Goal: Task Accomplishment & Management: Manage account settings

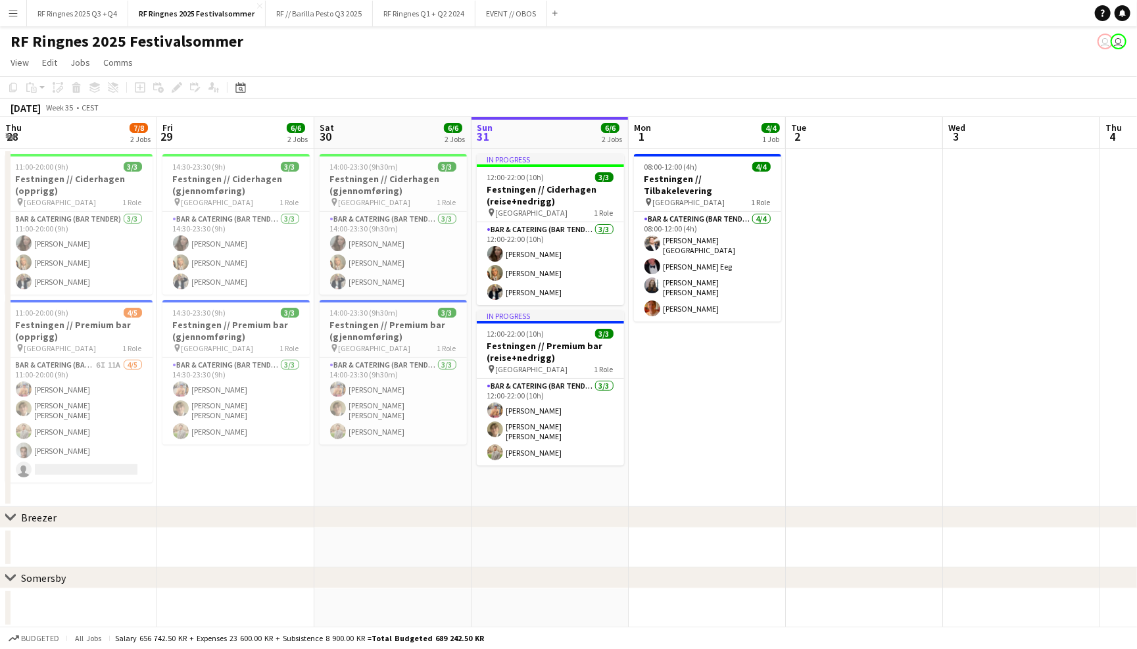
scroll to position [0, 314]
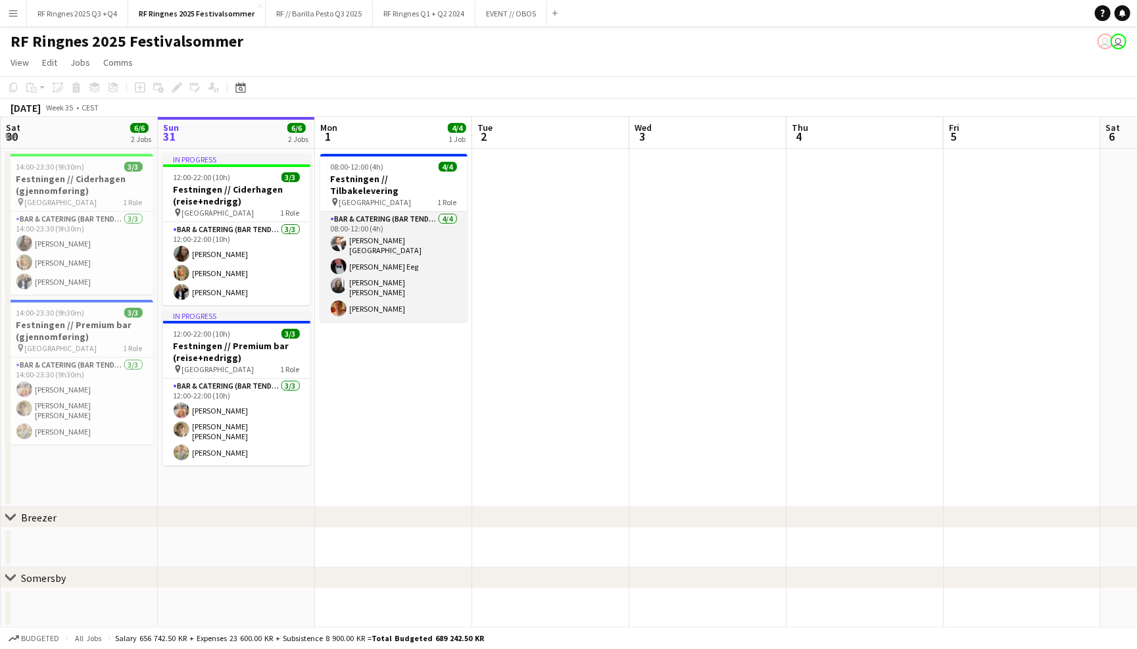
click at [370, 266] on app-card-role "Bar & Catering (Bar Tender) [DATE] 08:00-12:00 (4h) [PERSON_NAME] [PERSON_NAME]…" at bounding box center [393, 267] width 147 height 110
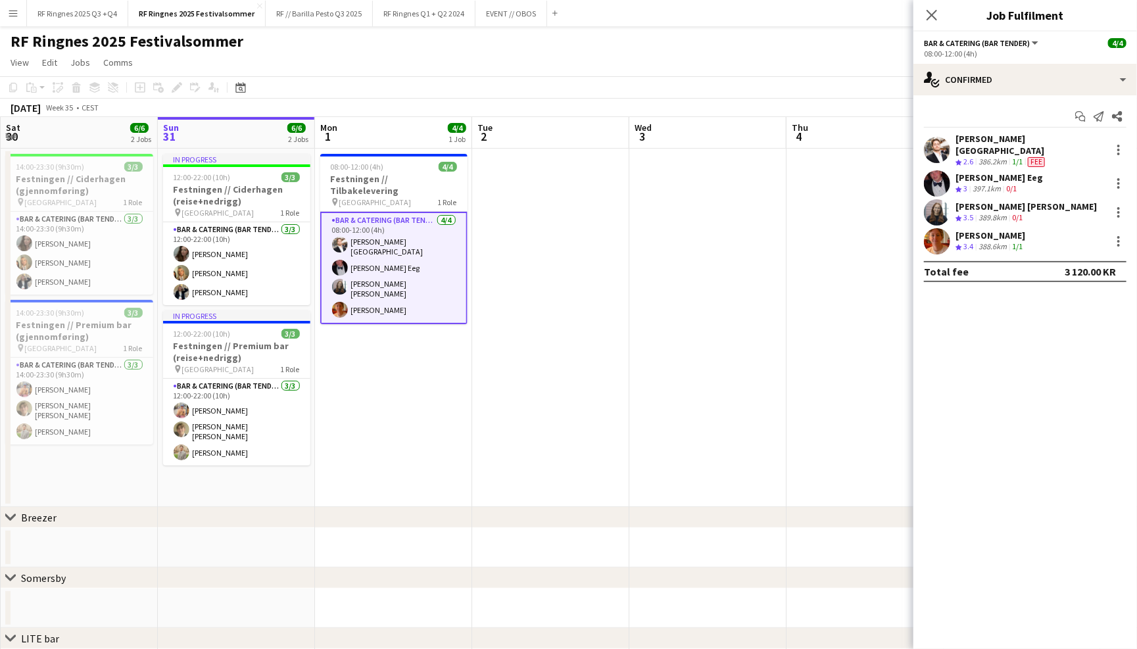
click at [935, 233] on app-user-avatar at bounding box center [937, 241] width 26 height 26
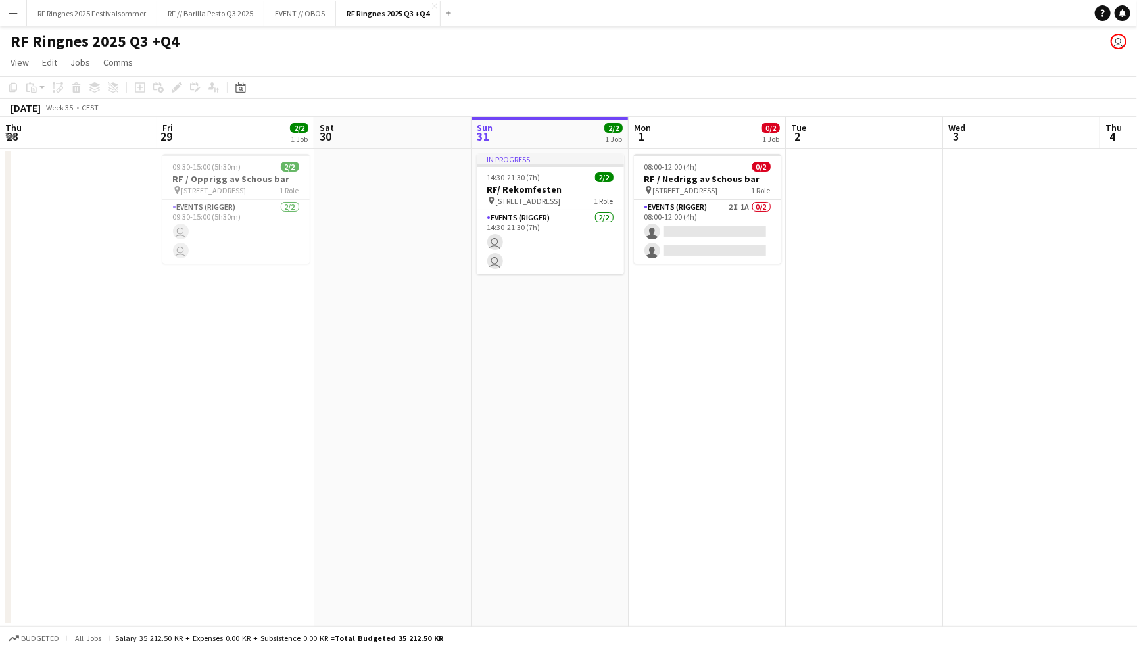
scroll to position [0, 314]
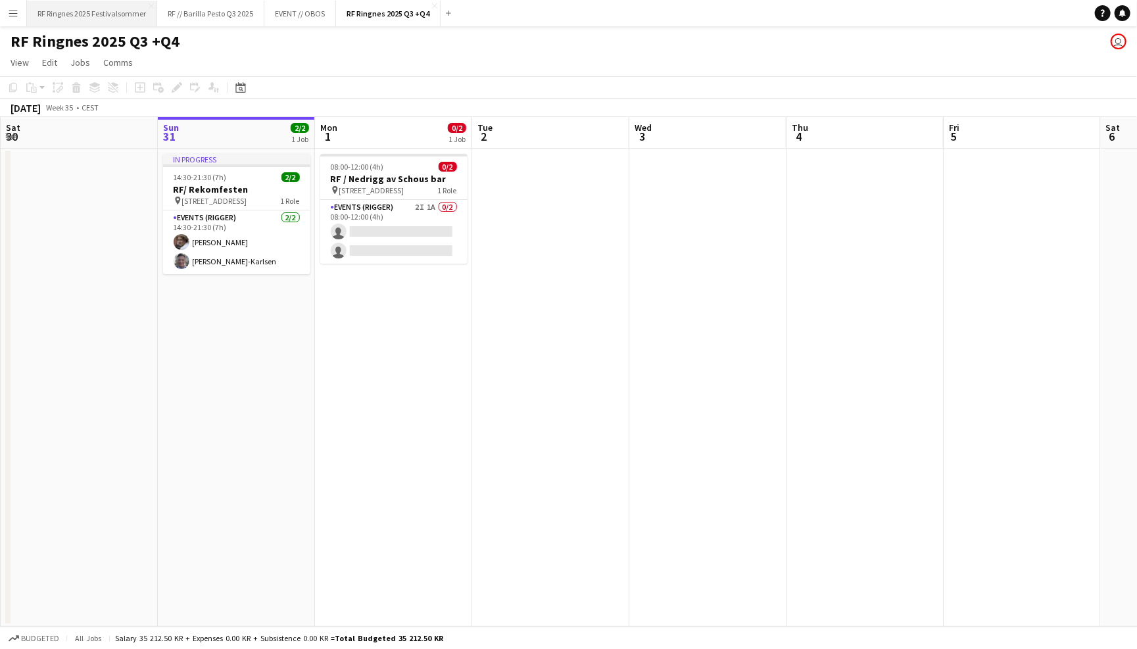
click at [126, 20] on button "RF Ringnes 2025 Festivalsommer Close" at bounding box center [92, 14] width 130 height 26
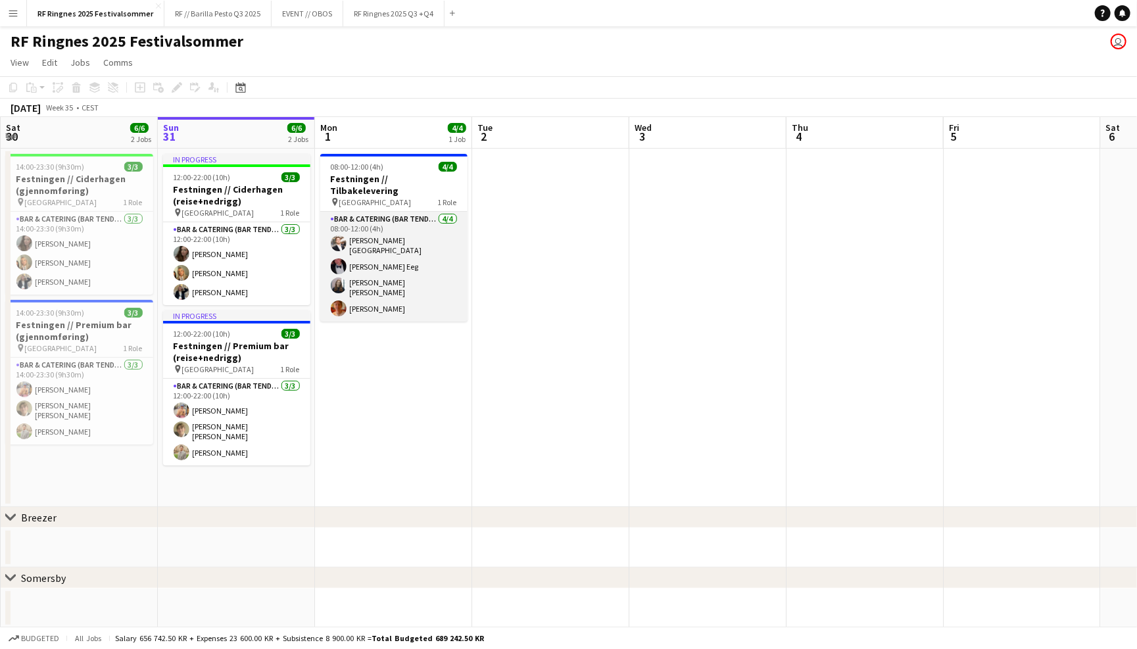
click at [452, 235] on app-card-role "Bar & Catering (Bar Tender) [DATE] 08:00-12:00 (4h) [PERSON_NAME] [PERSON_NAME]…" at bounding box center [393, 267] width 147 height 110
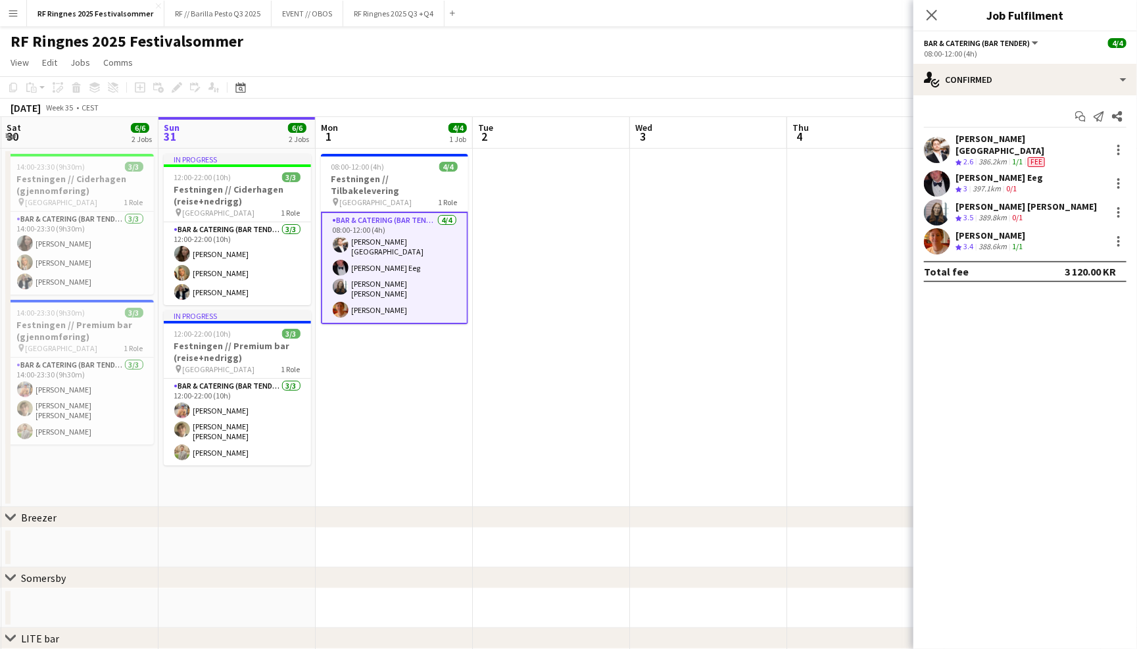
click at [934, 146] on app-user-avatar at bounding box center [937, 150] width 26 height 26
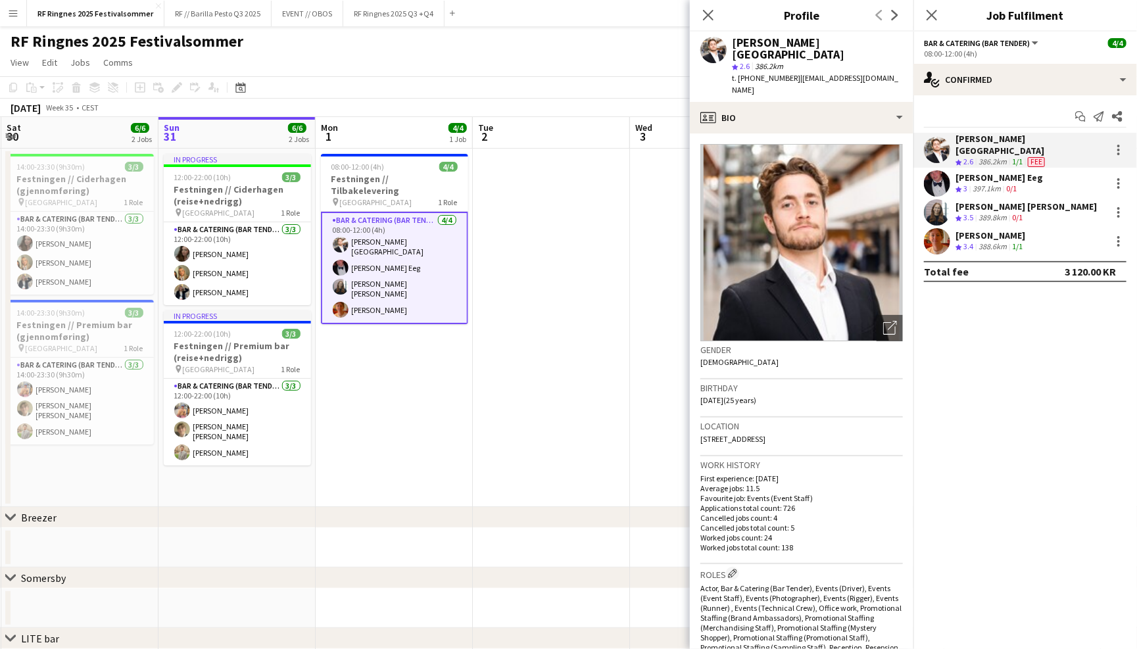
click at [940, 173] on app-user-avatar at bounding box center [937, 183] width 26 height 26
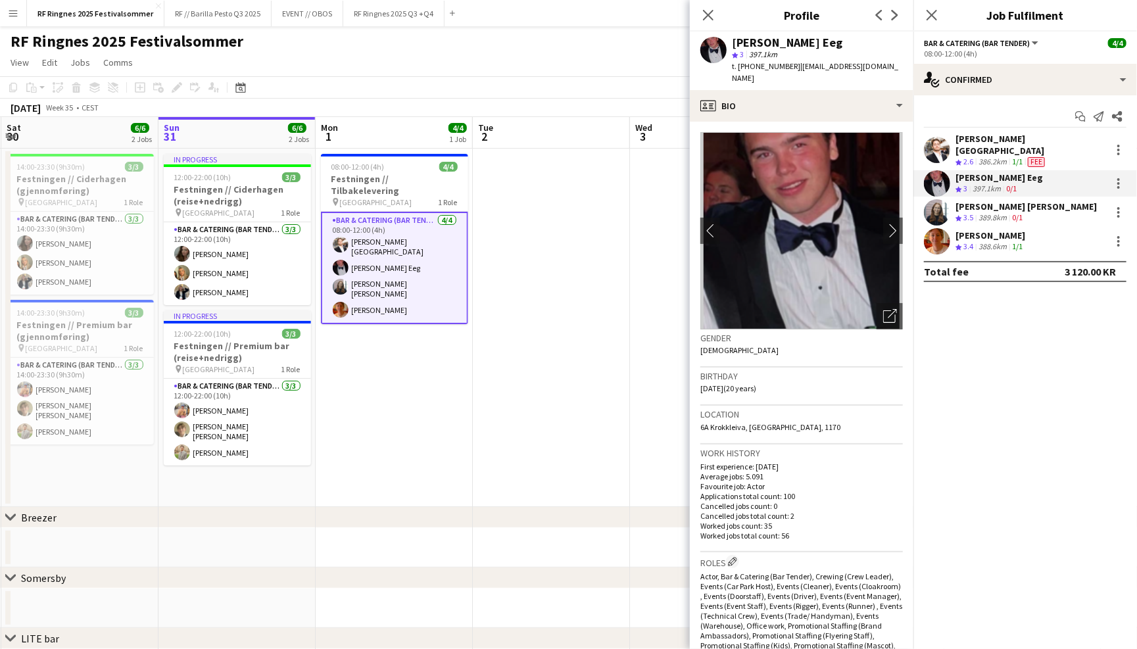
click at [935, 139] on app-user-avatar at bounding box center [937, 150] width 26 height 26
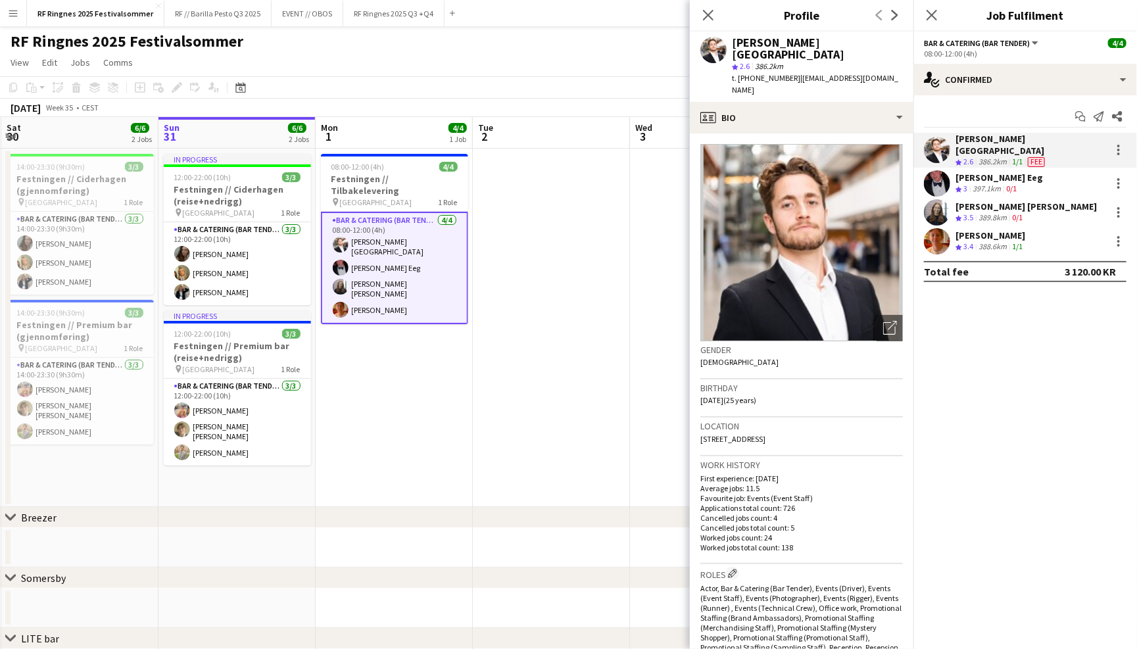
click at [939, 170] on app-user-avatar at bounding box center [937, 183] width 26 height 26
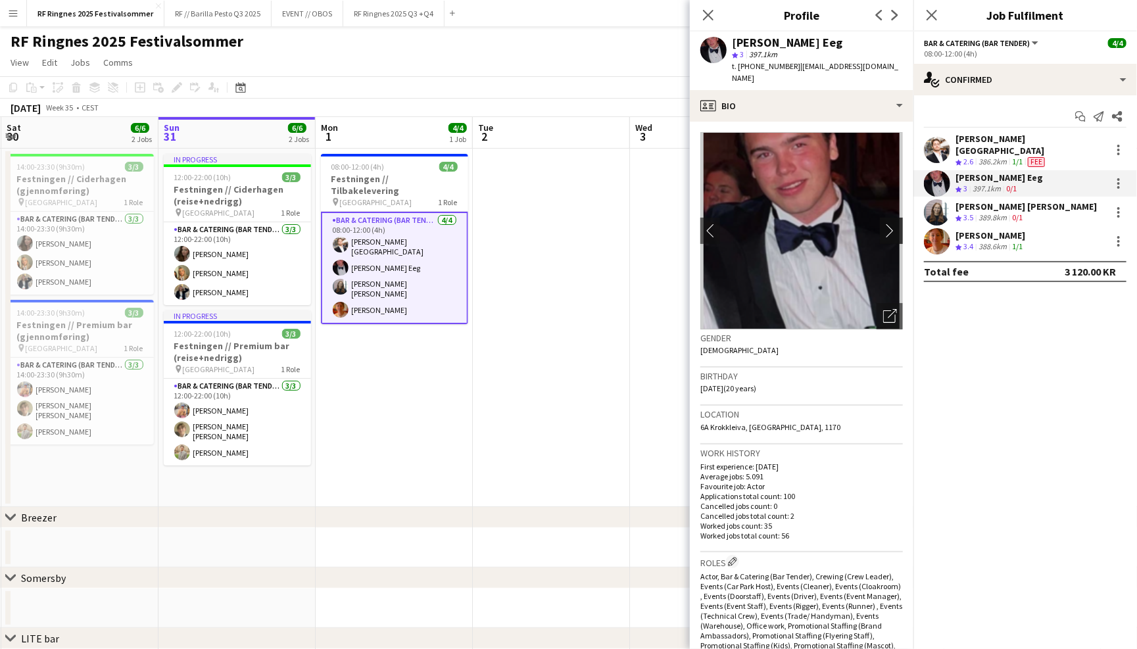
click at [893, 224] on app-icon "chevron-right" at bounding box center [894, 231] width 20 height 14
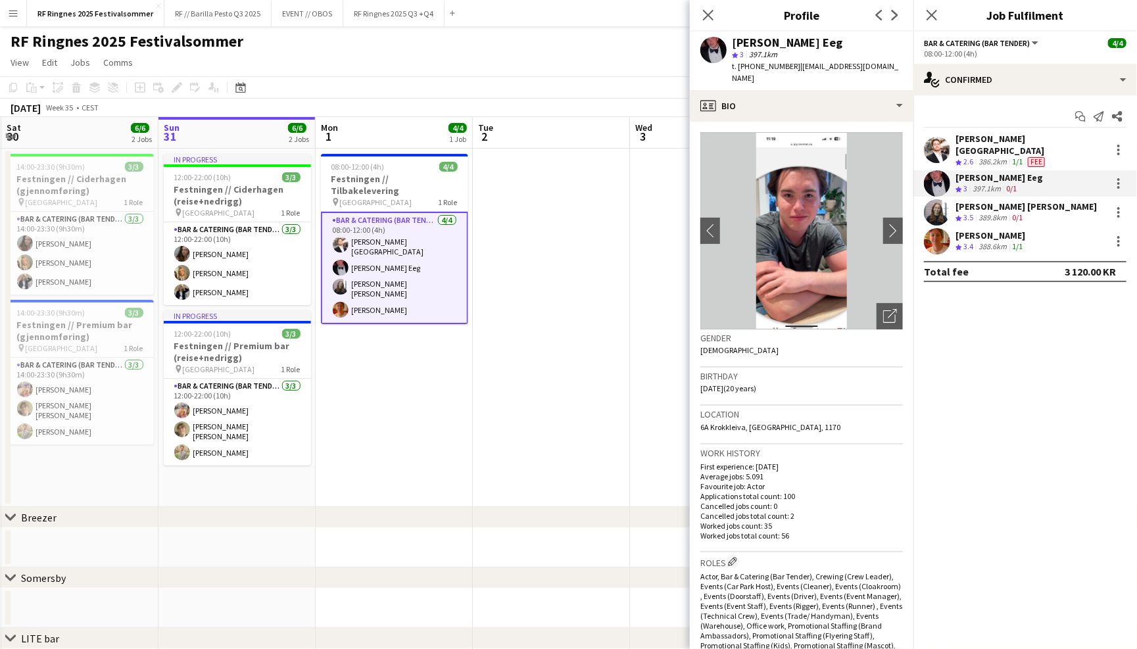
click at [945, 141] on app-user-avatar at bounding box center [937, 150] width 26 height 26
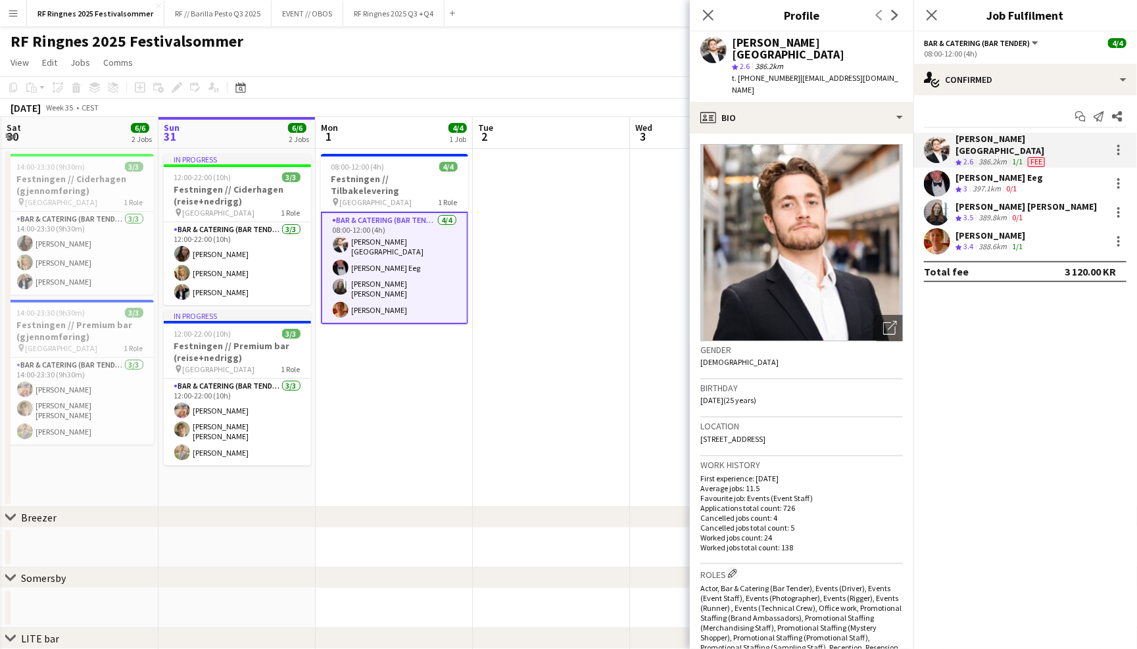
click at [941, 174] on app-user-avatar at bounding box center [937, 183] width 26 height 26
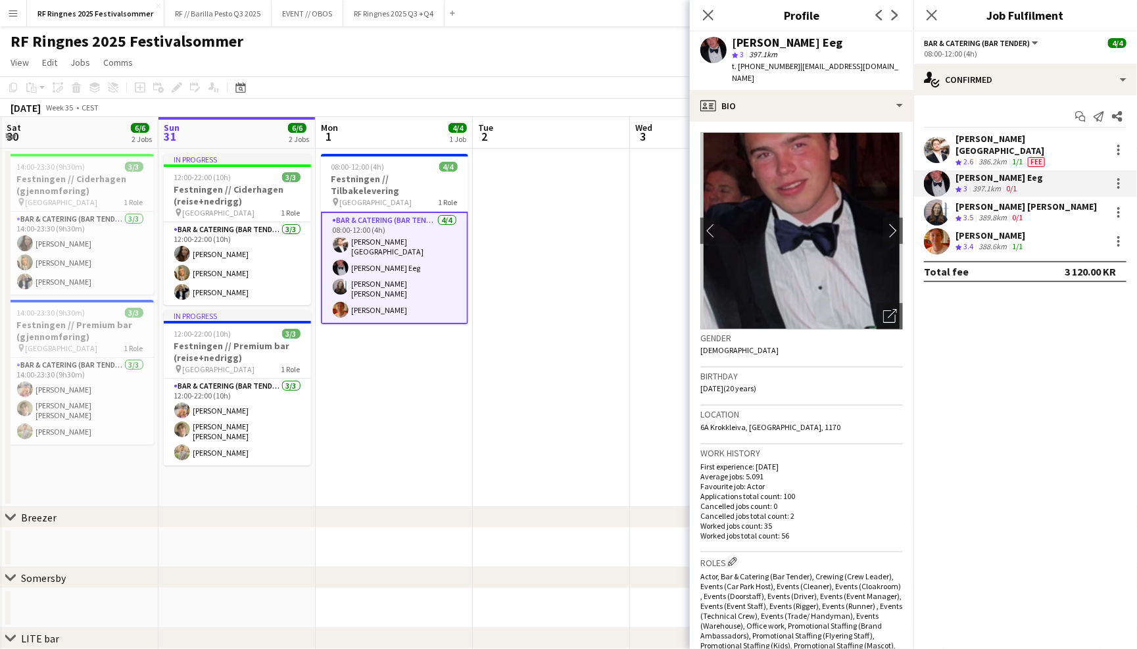
click at [936, 204] on app-user-avatar at bounding box center [937, 212] width 26 height 26
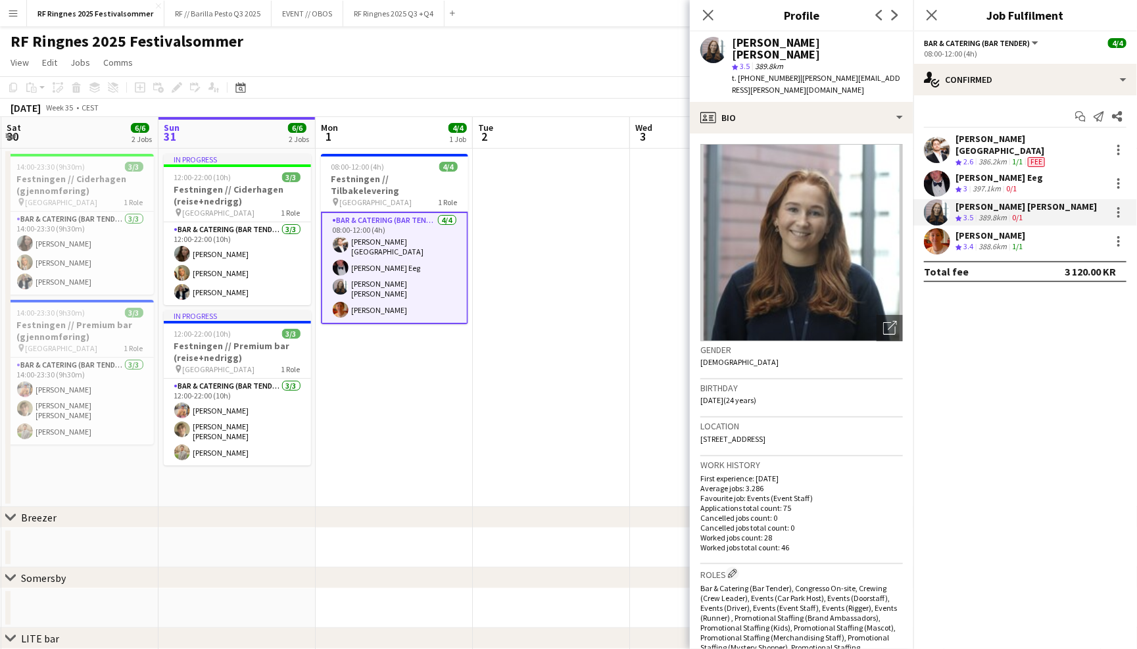
click at [945, 170] on app-user-avatar at bounding box center [937, 183] width 26 height 26
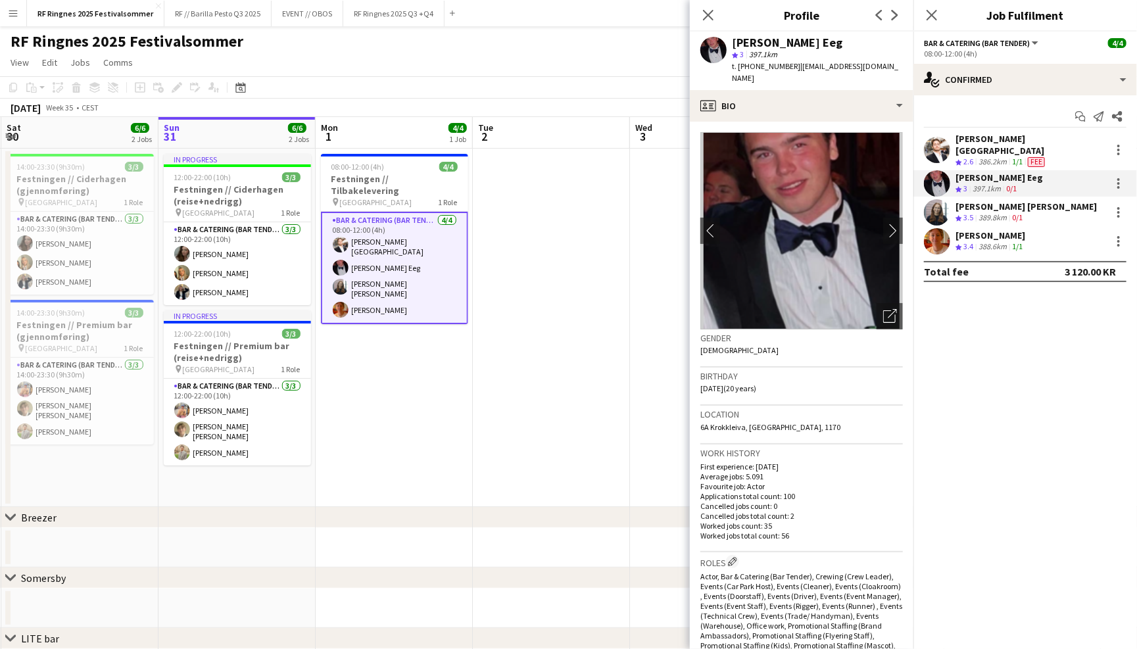
click at [945, 199] on app-user-avatar at bounding box center [937, 212] width 26 height 26
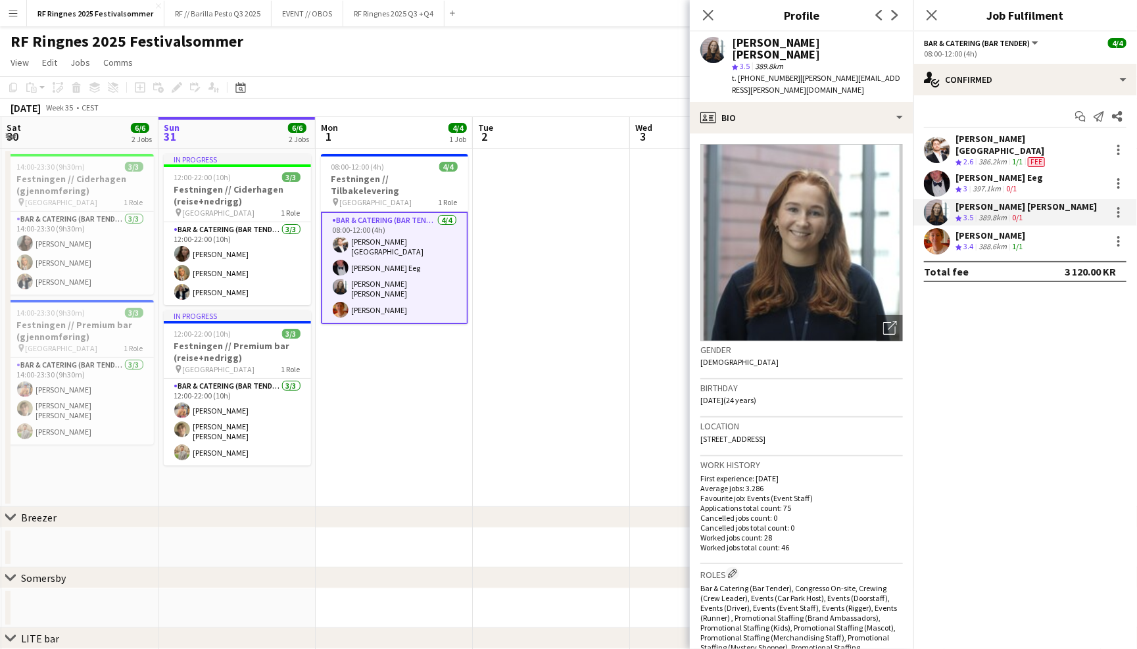
click at [936, 236] on app-user-avatar at bounding box center [937, 241] width 26 height 26
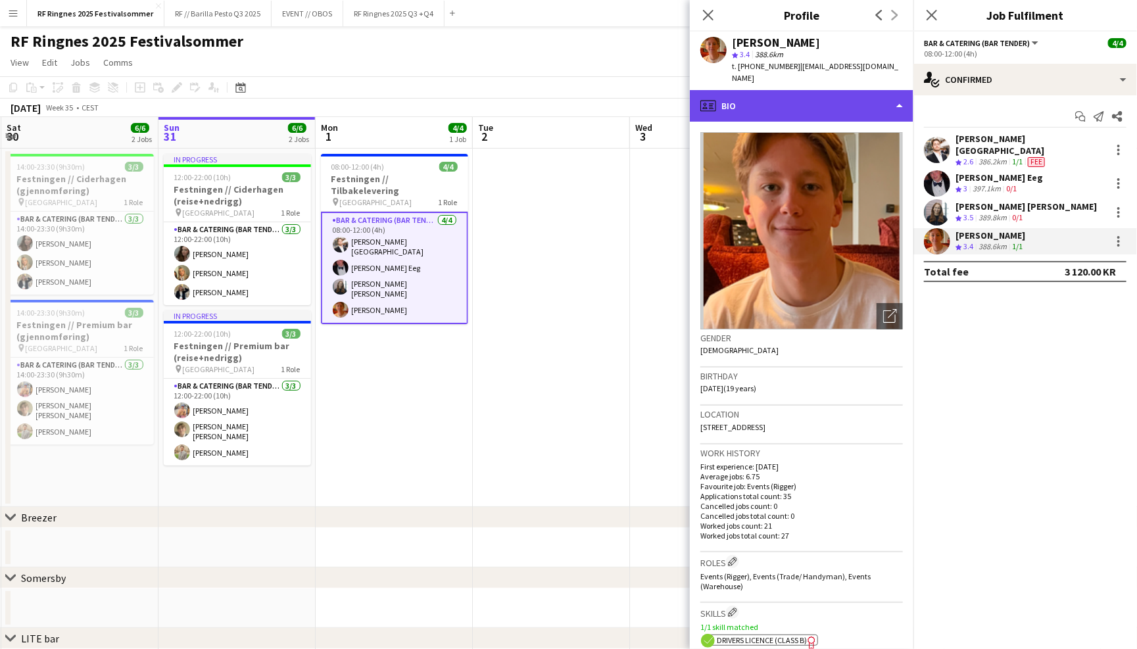
click at [847, 95] on div "profile Bio" at bounding box center [802, 106] width 224 height 32
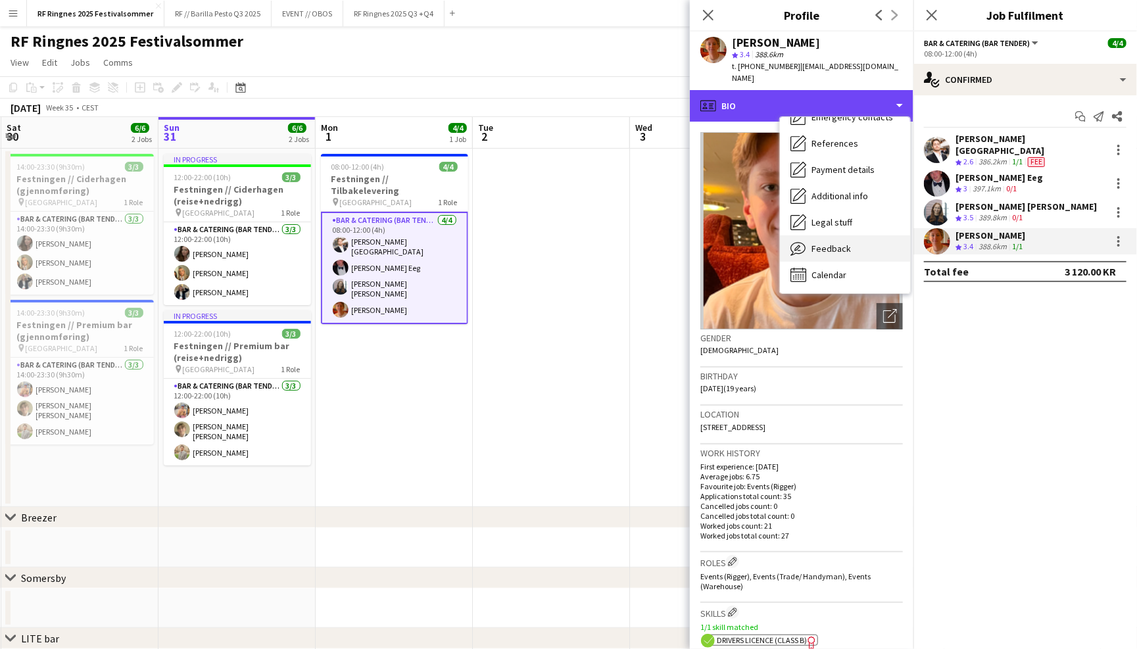
scroll to position [123, 0]
click at [861, 243] on div "Feedback Feedback" at bounding box center [845, 249] width 130 height 26
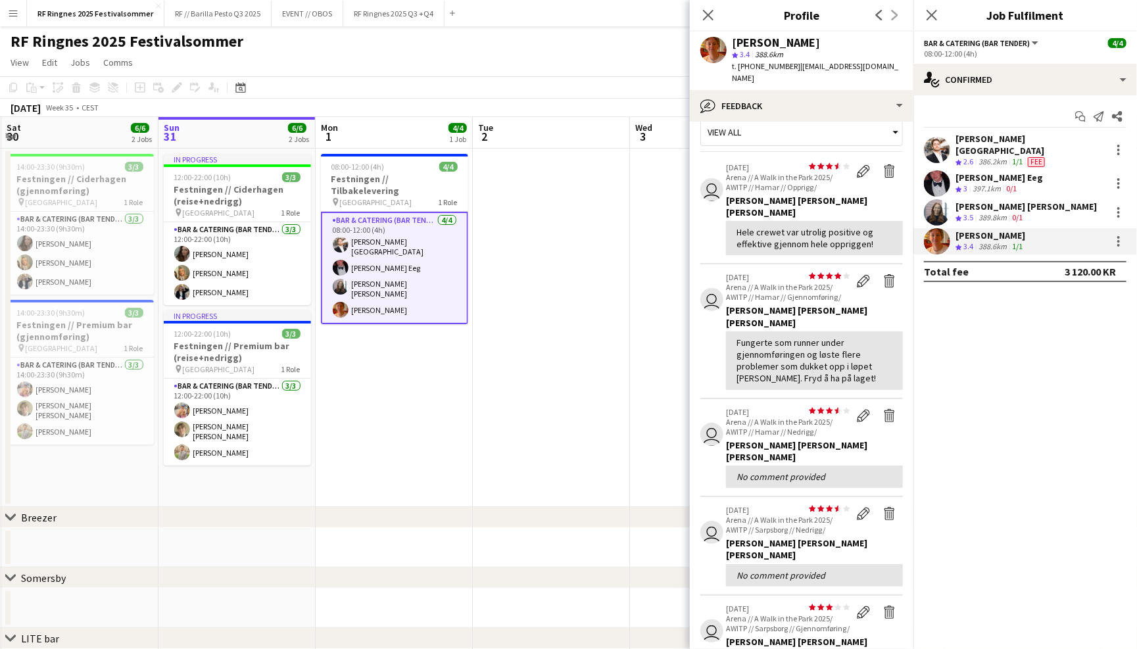
scroll to position [21, 0]
click at [942, 209] on app-user-avatar at bounding box center [937, 212] width 26 height 26
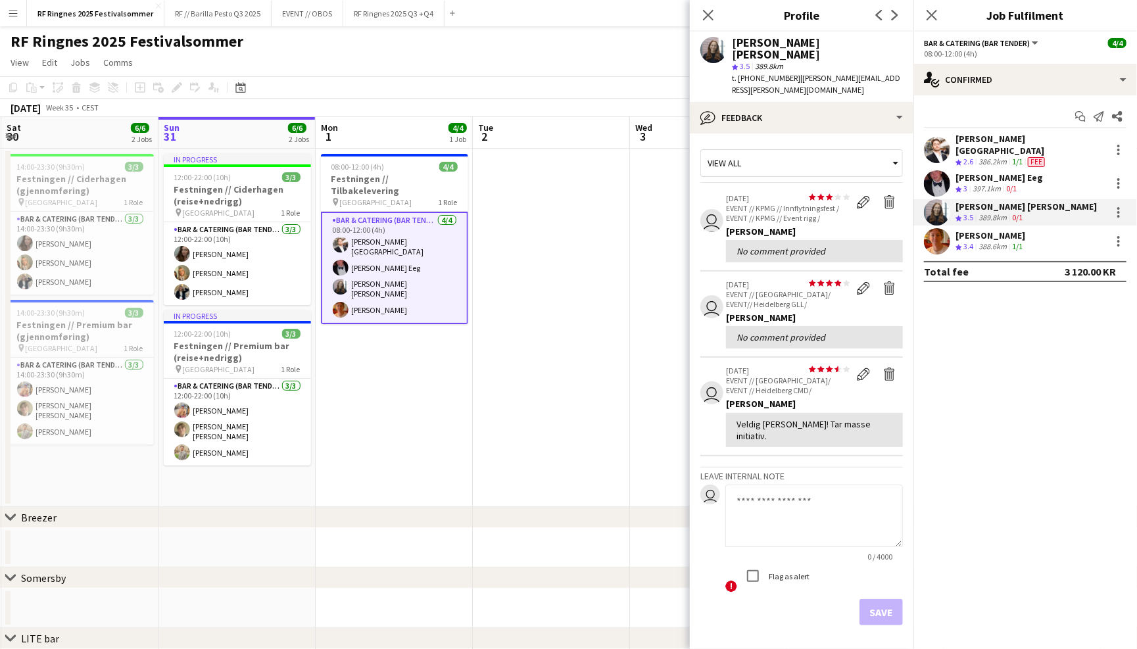
click at [934, 170] on app-user-avatar at bounding box center [937, 183] width 26 height 26
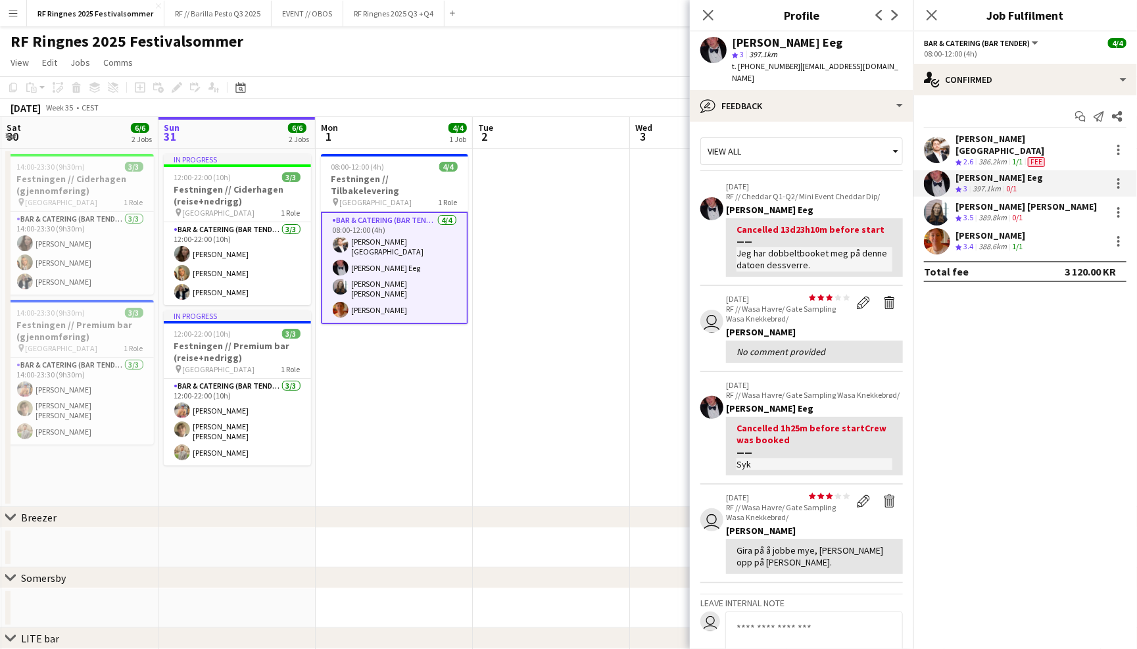
click at [951, 135] on div "[PERSON_NAME] Lærum Crew rating 2.6 386.2km 1/1 Fee" at bounding box center [1026, 150] width 224 height 35
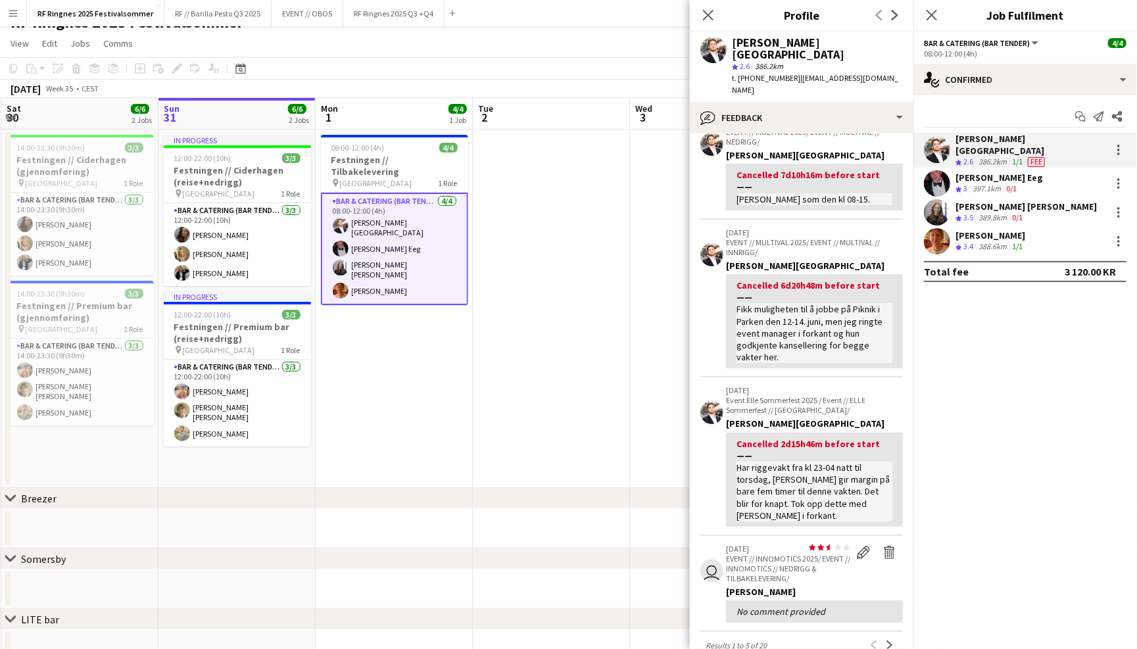
scroll to position [165, 0]
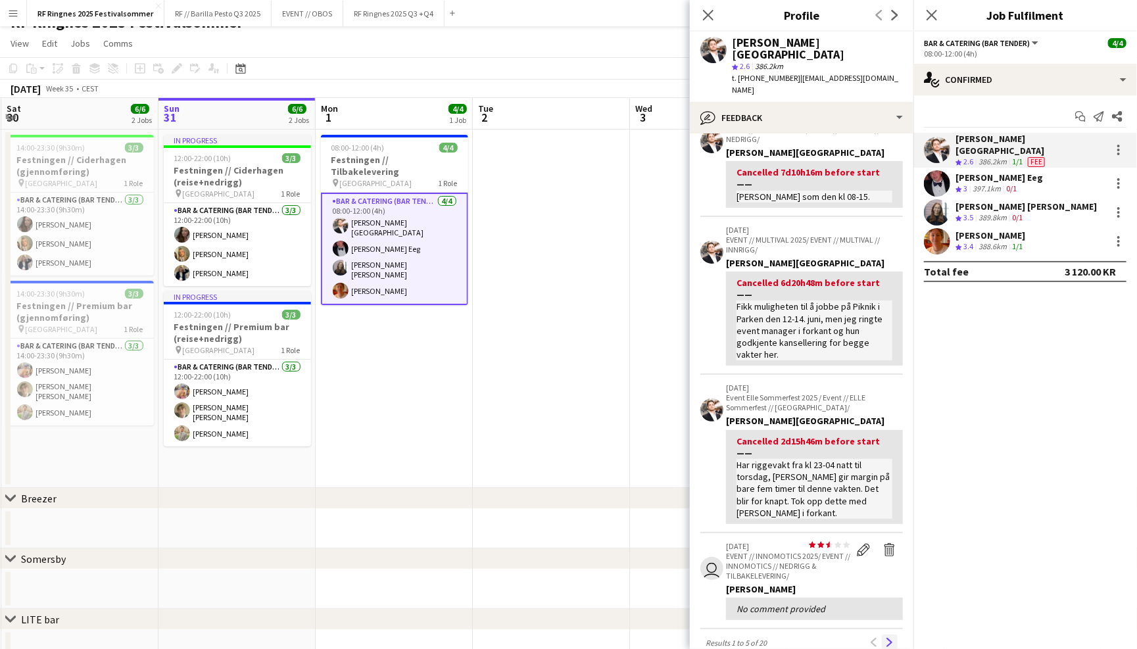
click at [893, 638] on app-icon "Next" at bounding box center [890, 642] width 9 height 9
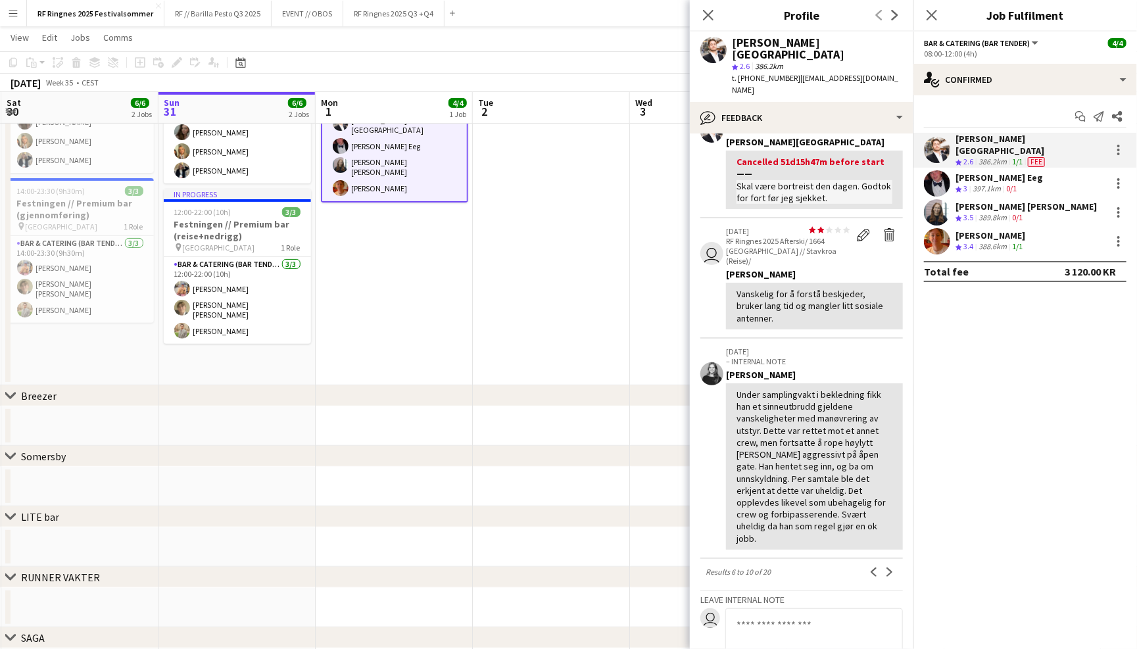
scroll to position [360, 0]
click at [896, 562] on button "Next" at bounding box center [890, 570] width 16 height 16
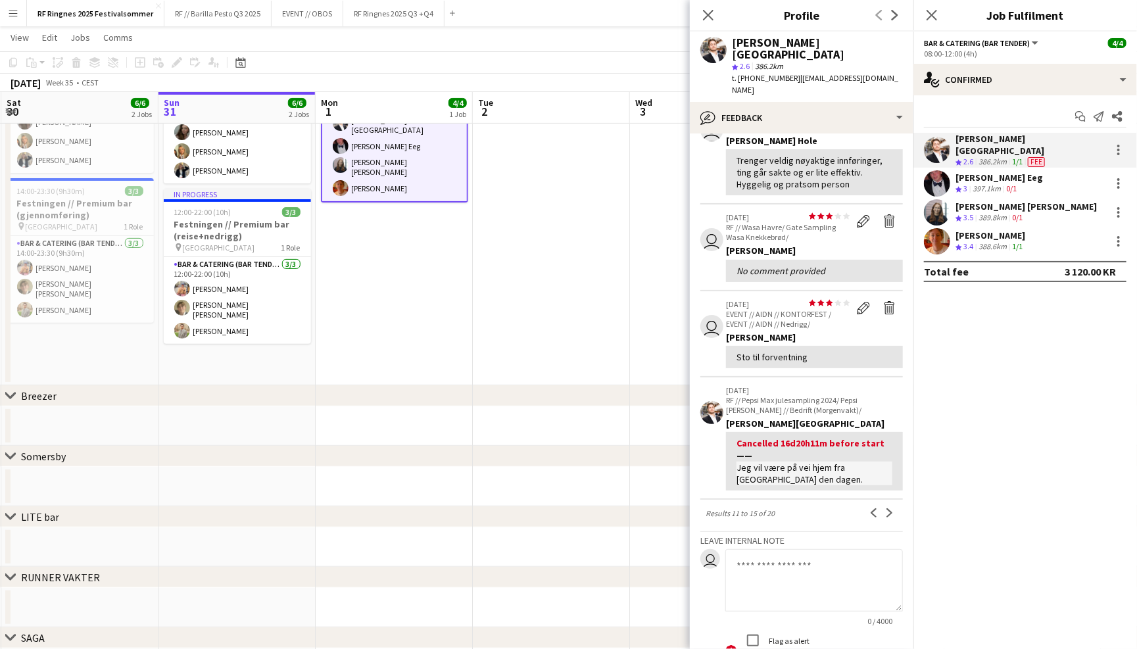
scroll to position [222, 0]
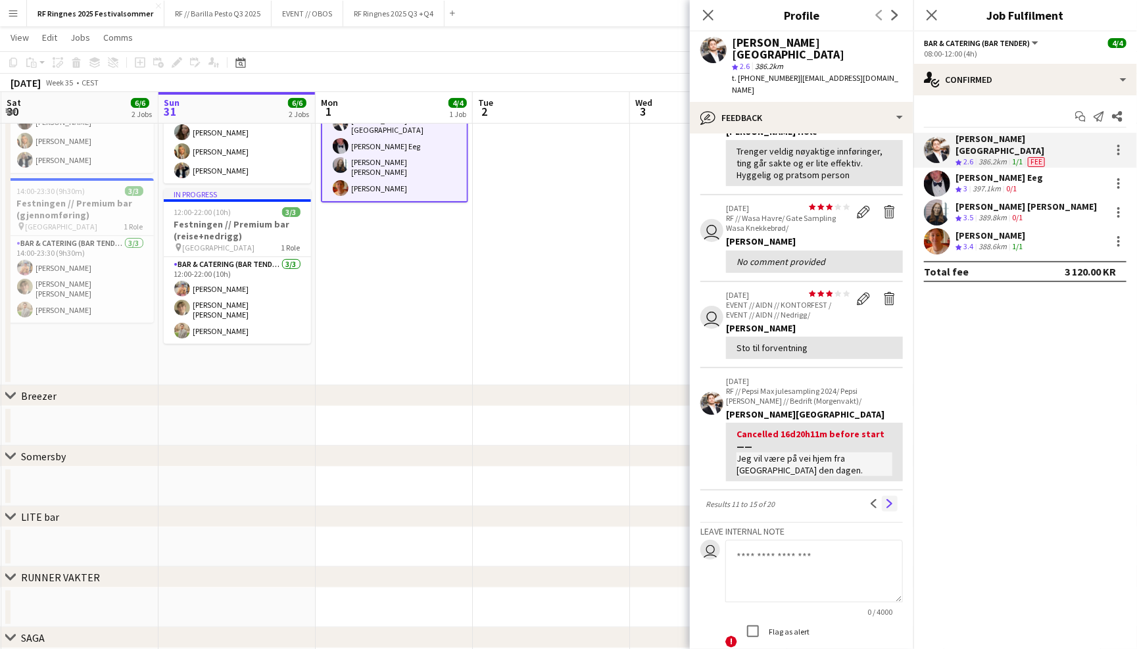
click at [884, 496] on button "Next" at bounding box center [890, 504] width 16 height 16
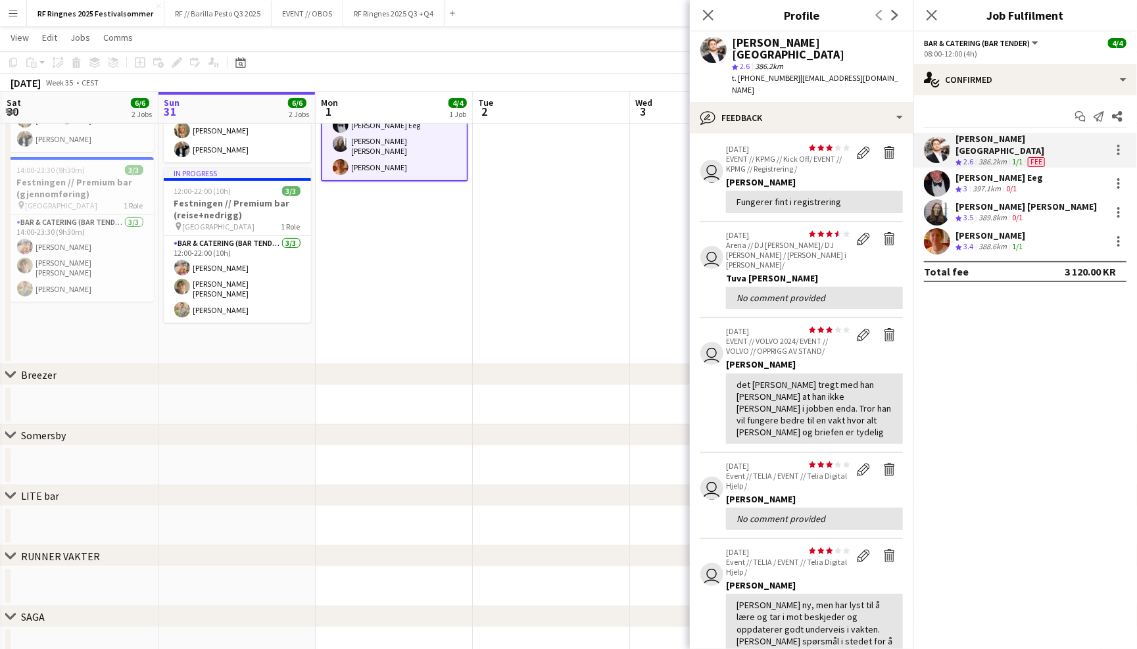
scroll to position [51, 0]
click at [945, 170] on app-user-avatar at bounding box center [937, 183] width 26 height 26
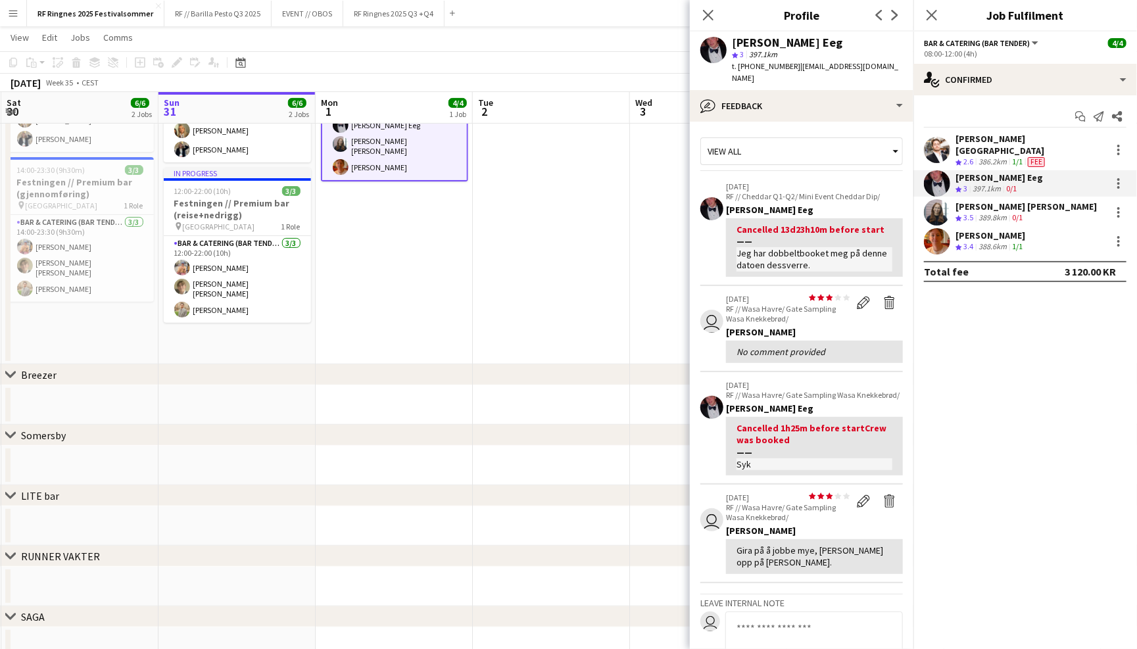
click at [932, 202] on app-user-avatar at bounding box center [937, 212] width 26 height 26
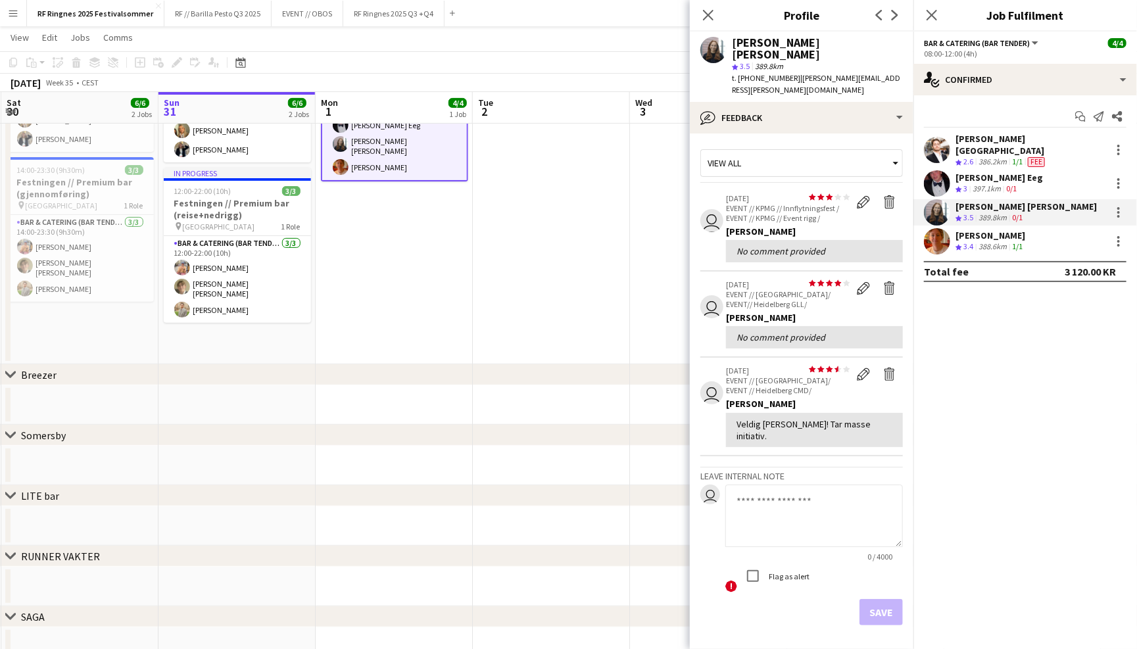
click at [934, 229] on app-user-avatar at bounding box center [937, 241] width 26 height 26
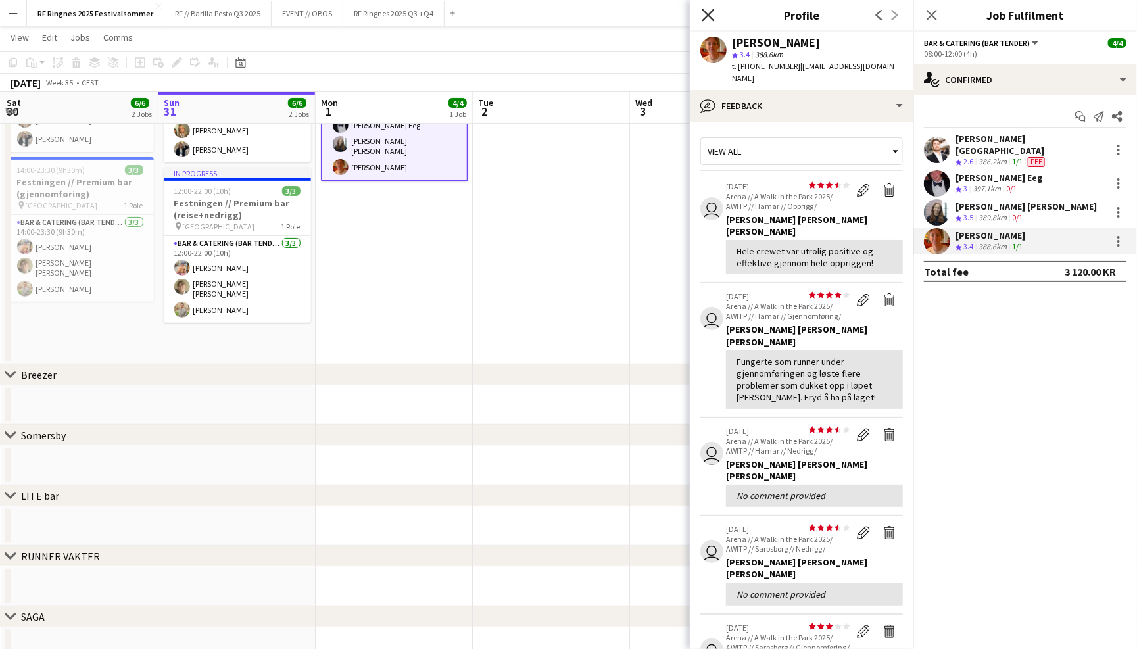
click at [705, 20] on icon "Close pop-in" at bounding box center [708, 15] width 12 height 12
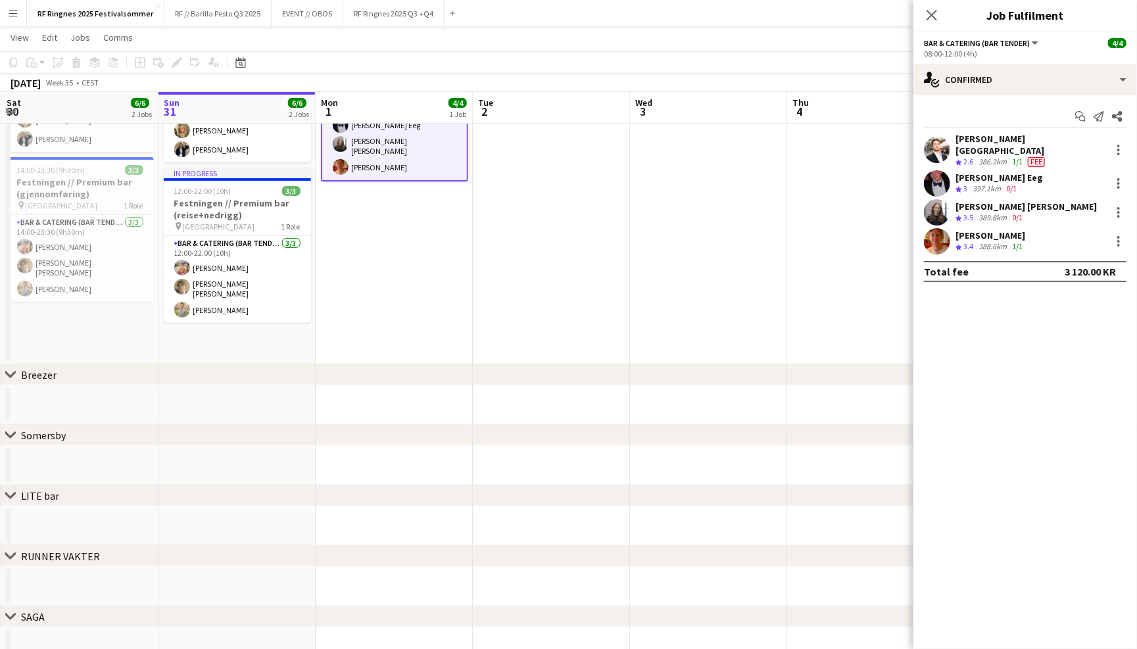
click at [723, 20] on app-navbar "Menu Boards Boards Boards All jobs Status Workforce Workforce My Workforce Recr…" at bounding box center [568, 13] width 1137 height 26
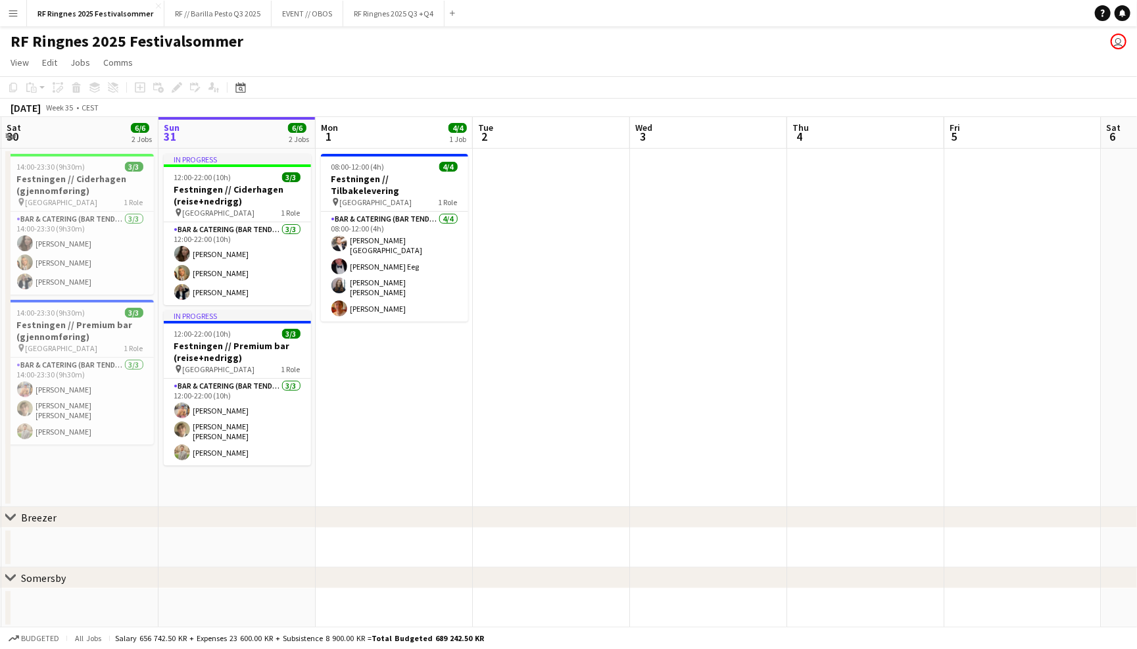
scroll to position [0, 0]
click at [212, 9] on button "RF // Barilla Pesto Q3 2025 Close" at bounding box center [217, 14] width 107 height 26
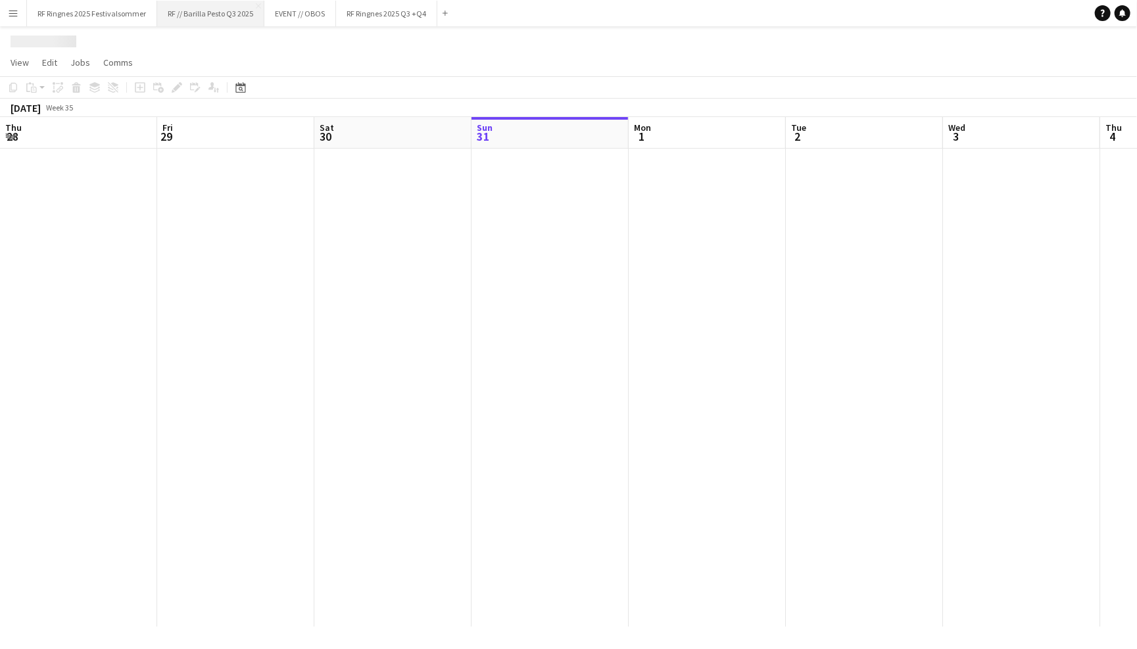
scroll to position [0, 314]
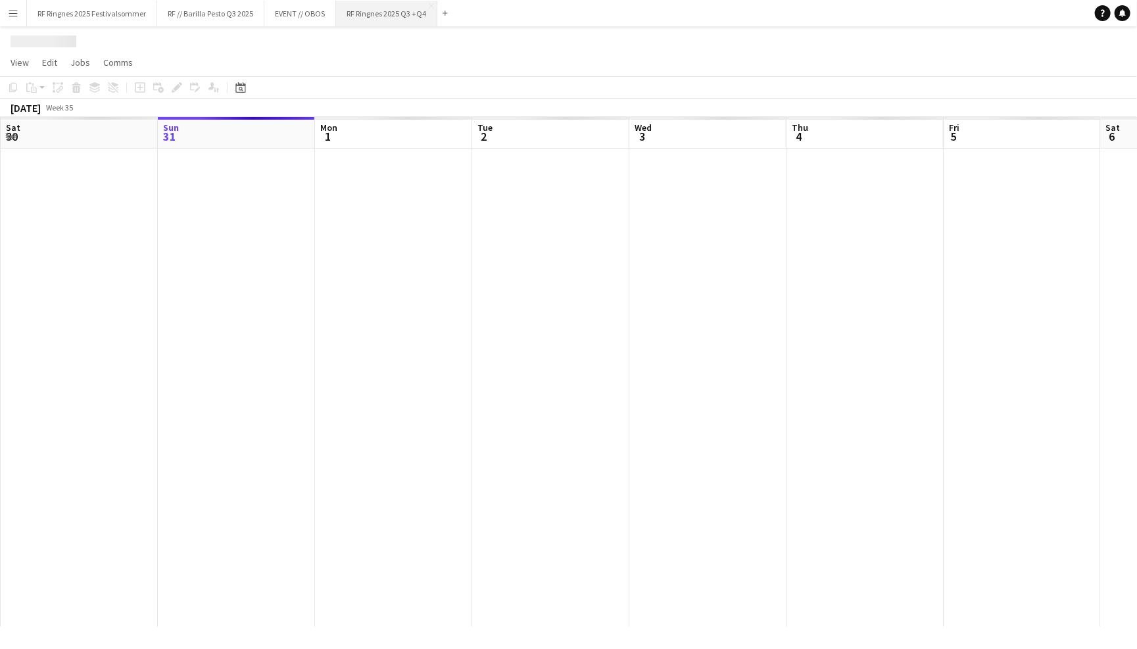
click at [401, 14] on button "RF Ringnes 2025 Q3 +Q4 Close" at bounding box center [386, 14] width 101 height 26
click at [392, 18] on button "RF Ringnes 2025 Q3 +Q4 Close" at bounding box center [386, 14] width 101 height 26
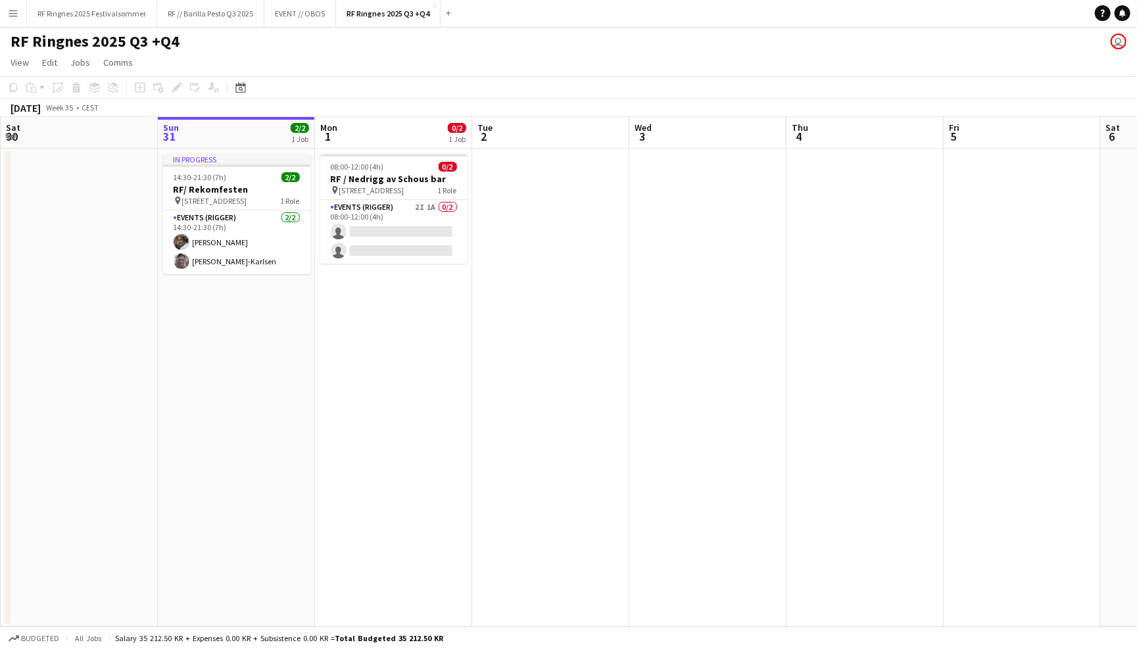
click at [362, 50] on div "RF Ringnes 2025 Q3 +Q4 user" at bounding box center [568, 38] width 1137 height 25
click at [99, 16] on button "RF Ringnes 2025 Festivalsommer Close" at bounding box center [92, 14] width 130 height 26
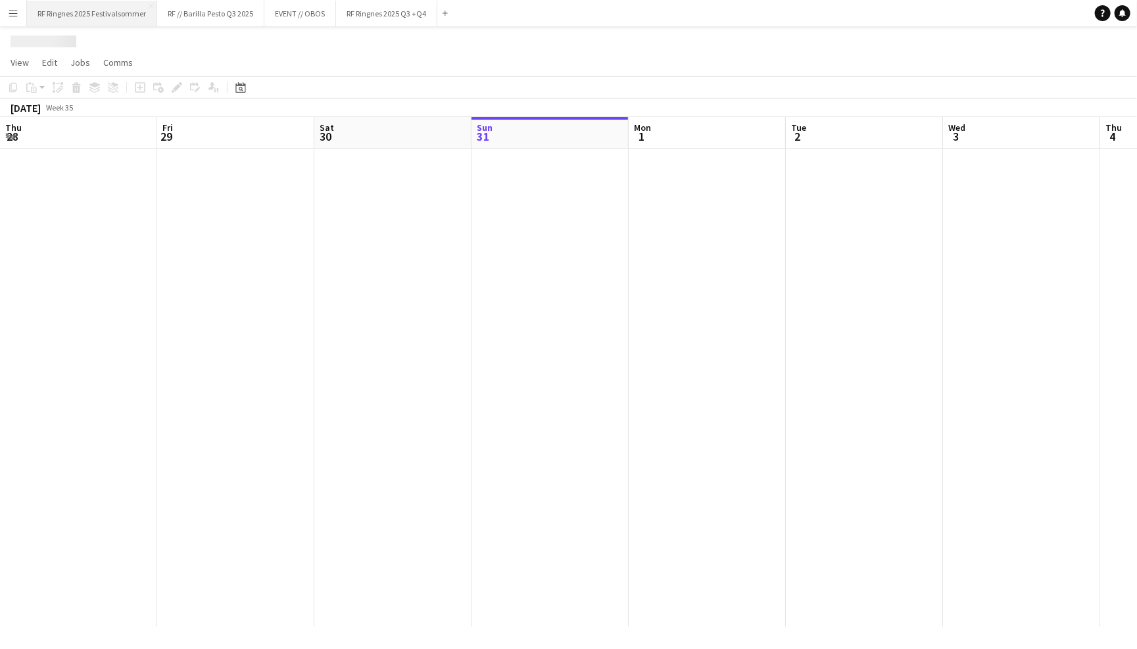
scroll to position [0, 314]
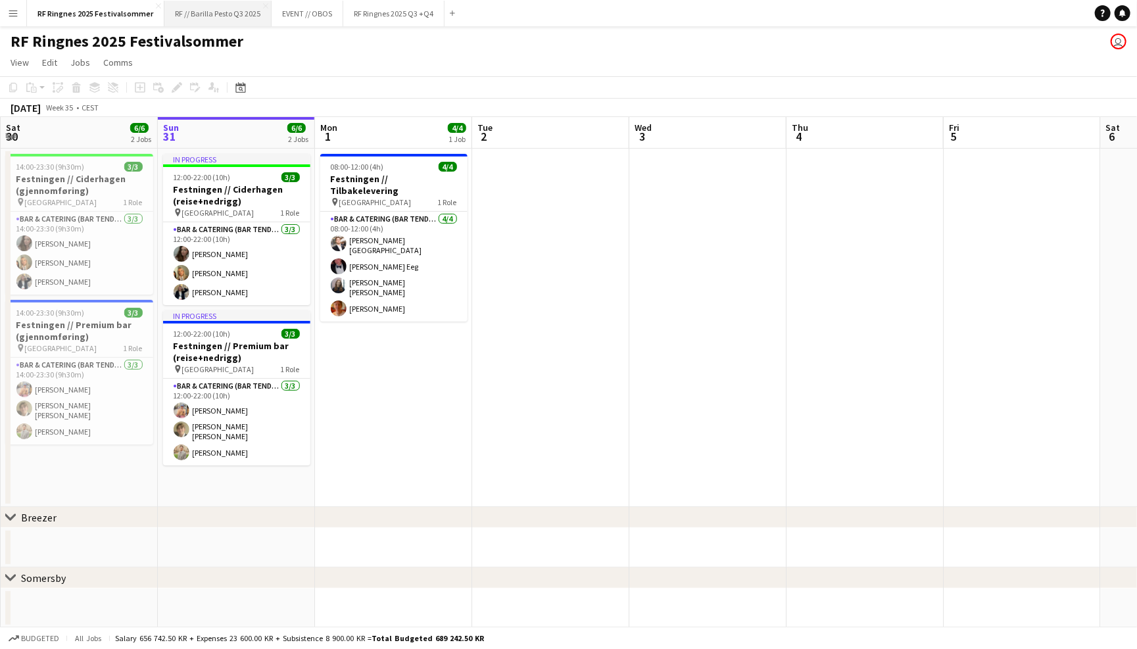
click at [229, 19] on button "RF // Barilla Pesto Q3 2025 Close" at bounding box center [217, 14] width 107 height 26
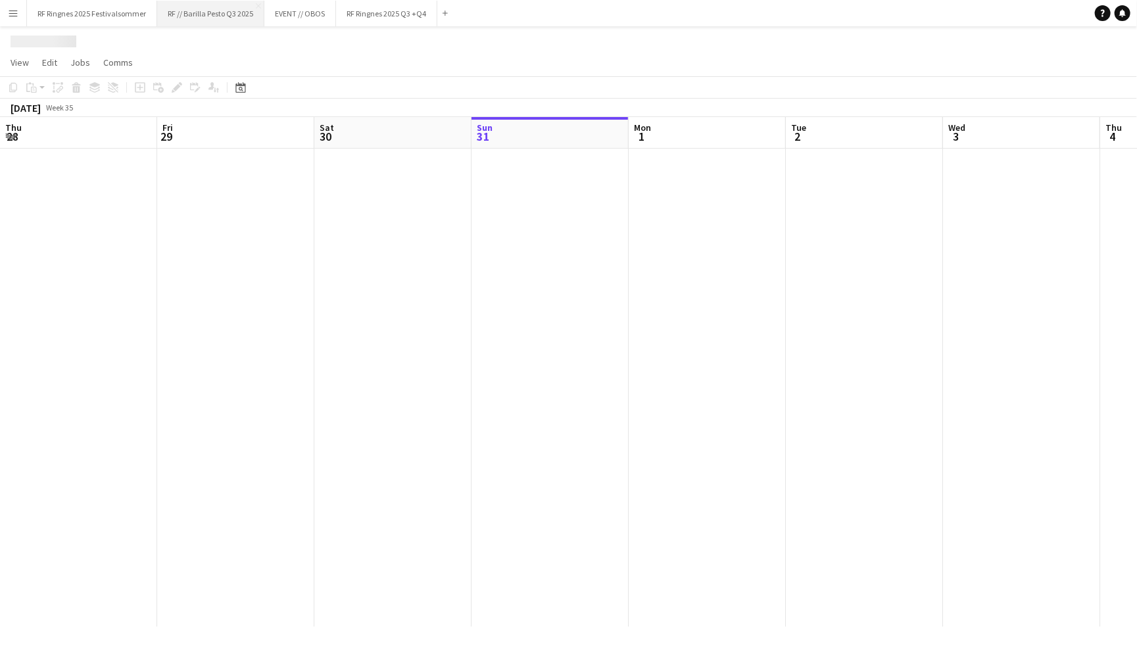
scroll to position [0, 314]
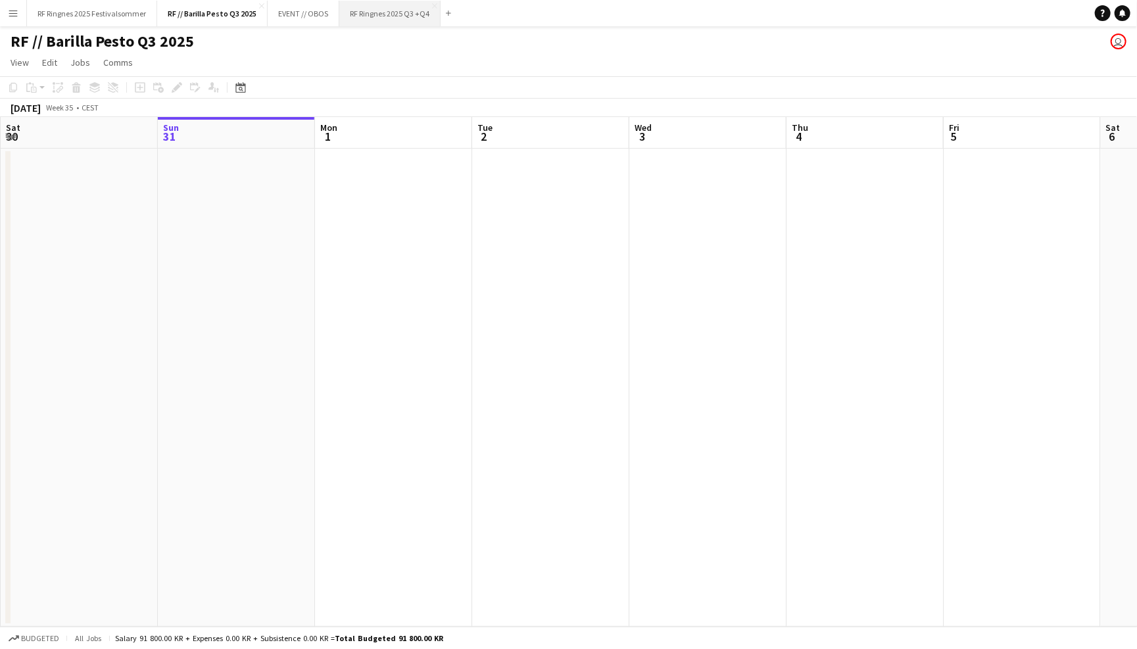
click at [402, 12] on button "RF Ringnes 2025 Q3 +Q4 Close" at bounding box center [389, 14] width 101 height 26
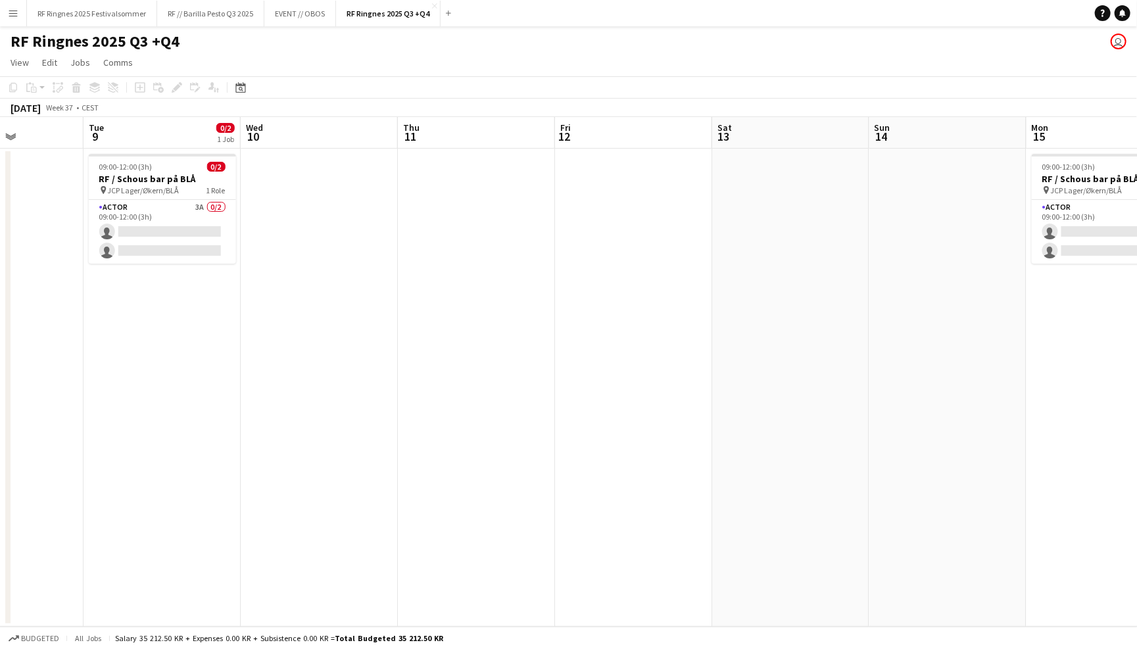
scroll to position [0, 531]
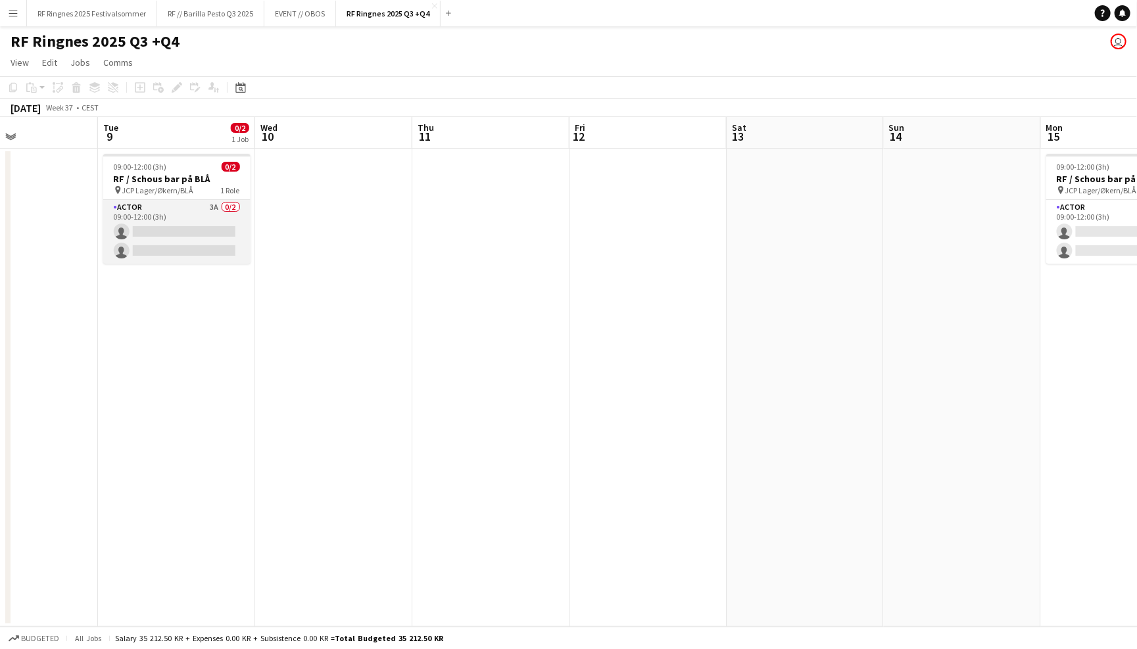
click at [193, 220] on app-card-role "Actor 3A 0/2 09:00-12:00 (3h) single-neutral-actions single-neutral-actions" at bounding box center [176, 232] width 147 height 64
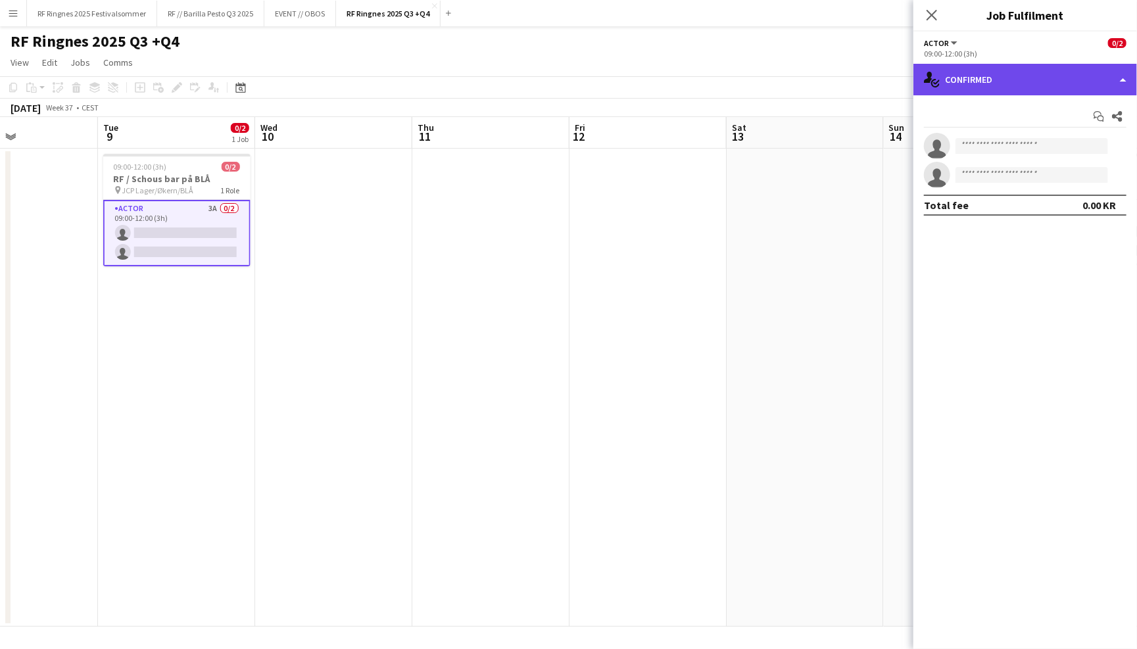
click at [966, 82] on div "single-neutral-actions-check-2 Confirmed" at bounding box center [1026, 80] width 224 height 32
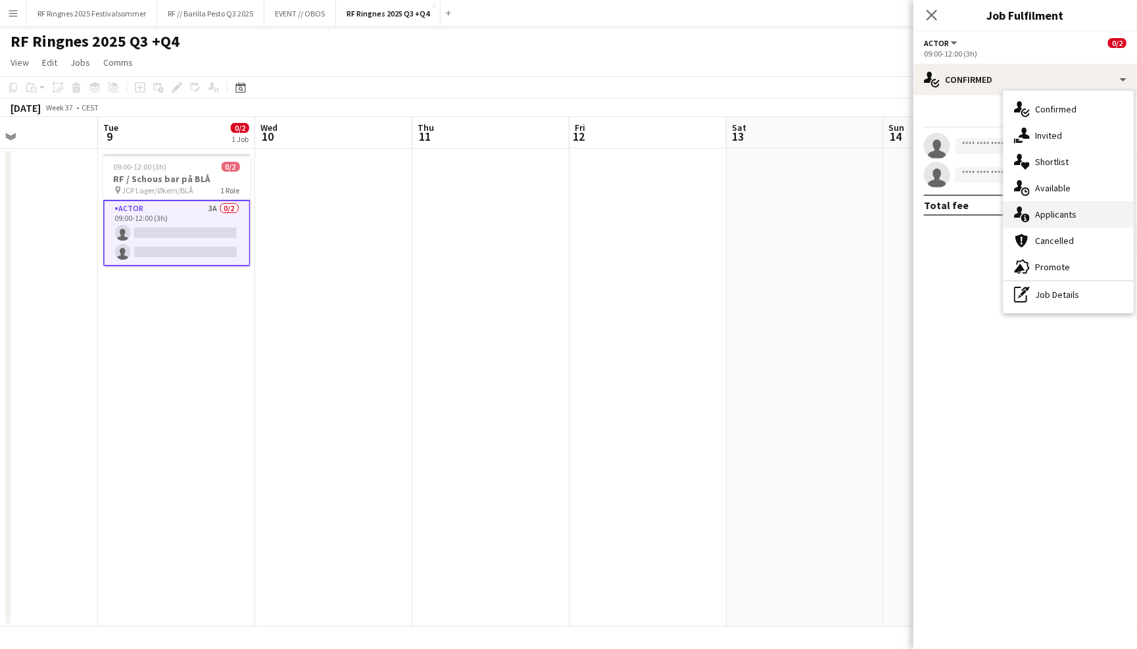
click at [1056, 209] on div "single-neutral-actions-information Applicants" at bounding box center [1069, 214] width 130 height 26
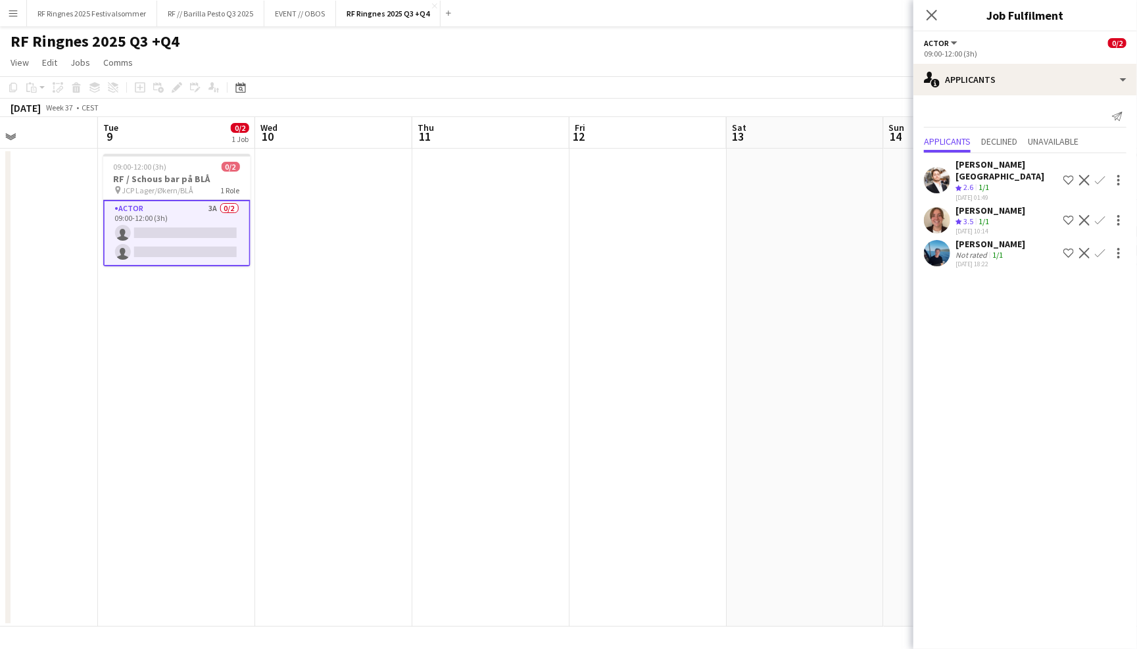
click at [932, 240] on app-user-avatar at bounding box center [937, 253] width 26 height 26
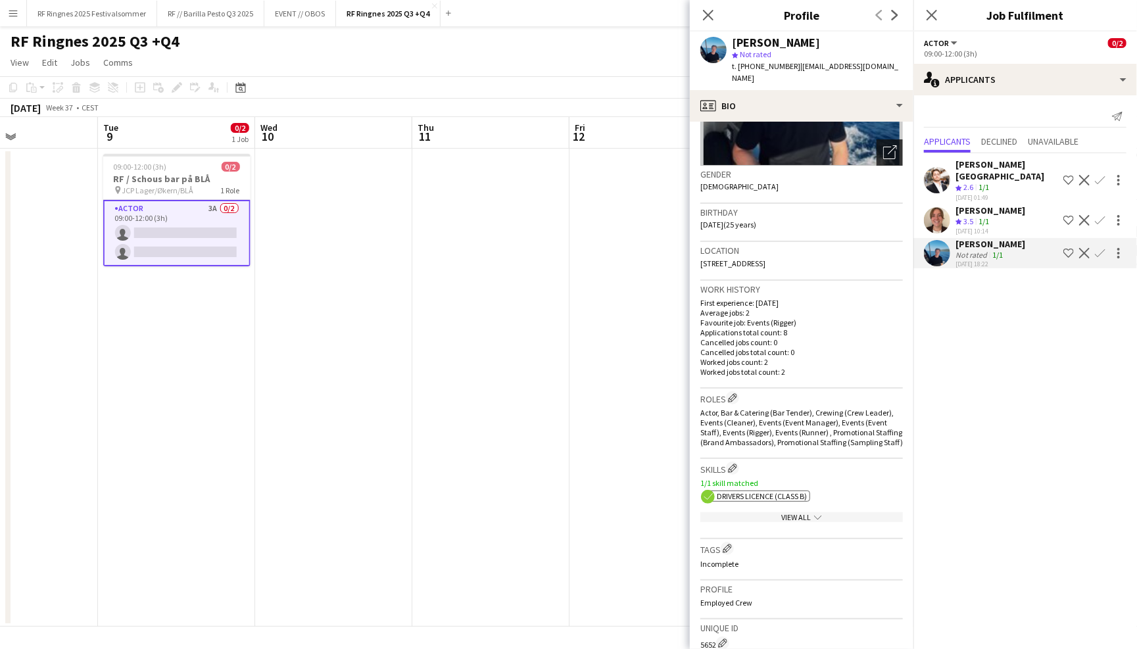
scroll to position [162, 0]
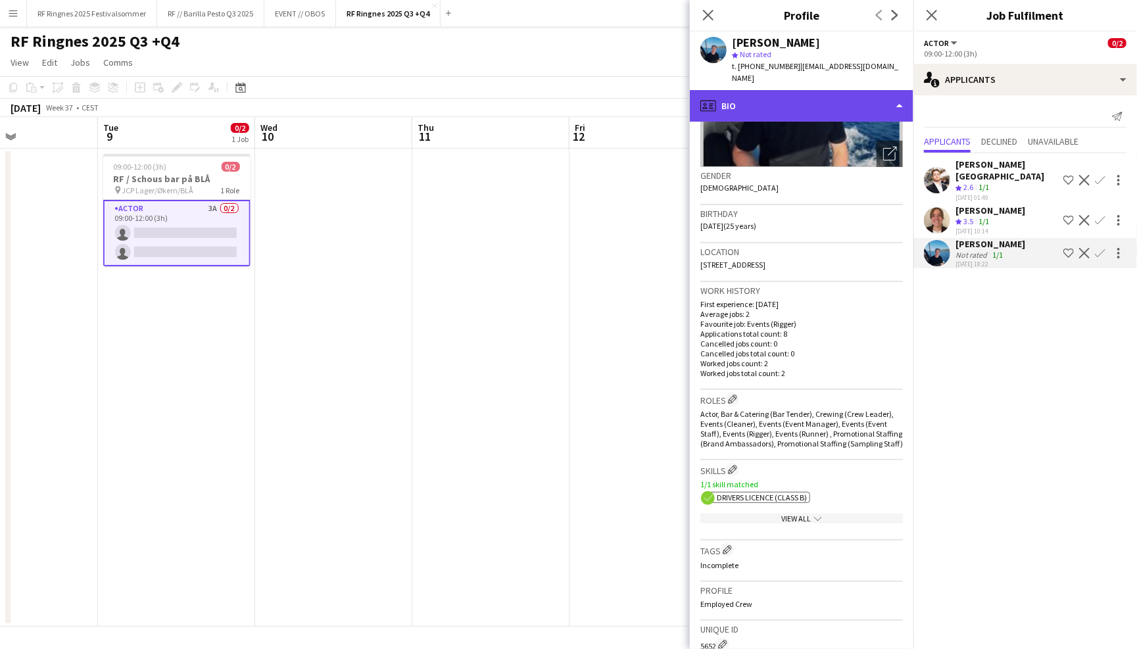
click at [839, 90] on div "profile Bio" at bounding box center [802, 106] width 224 height 32
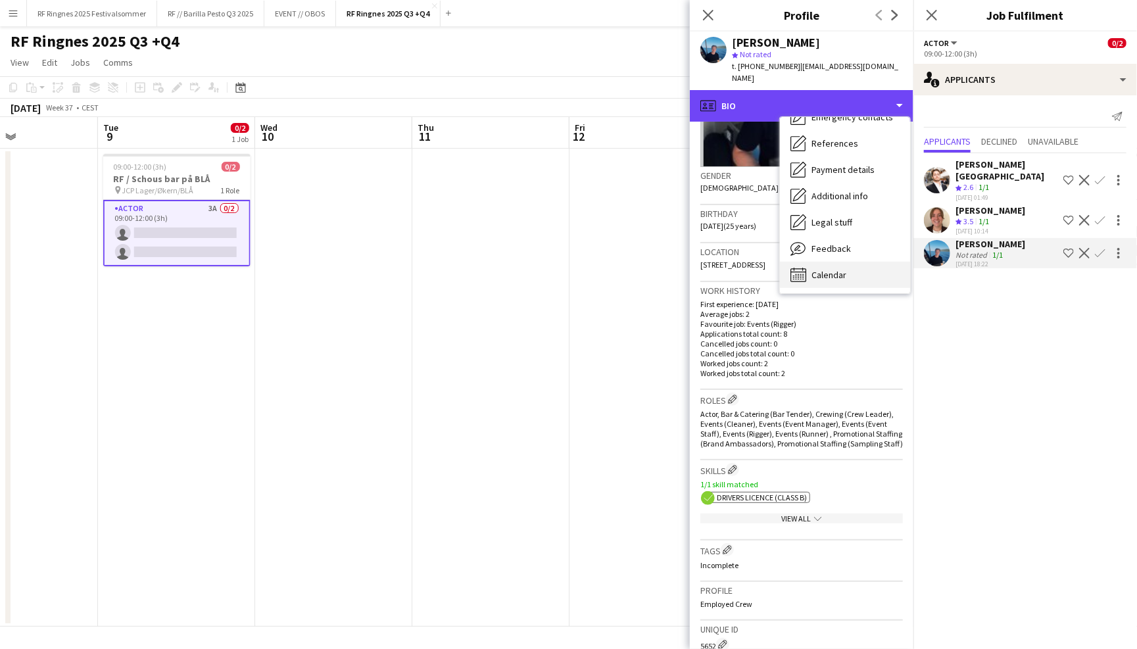
scroll to position [124, 0]
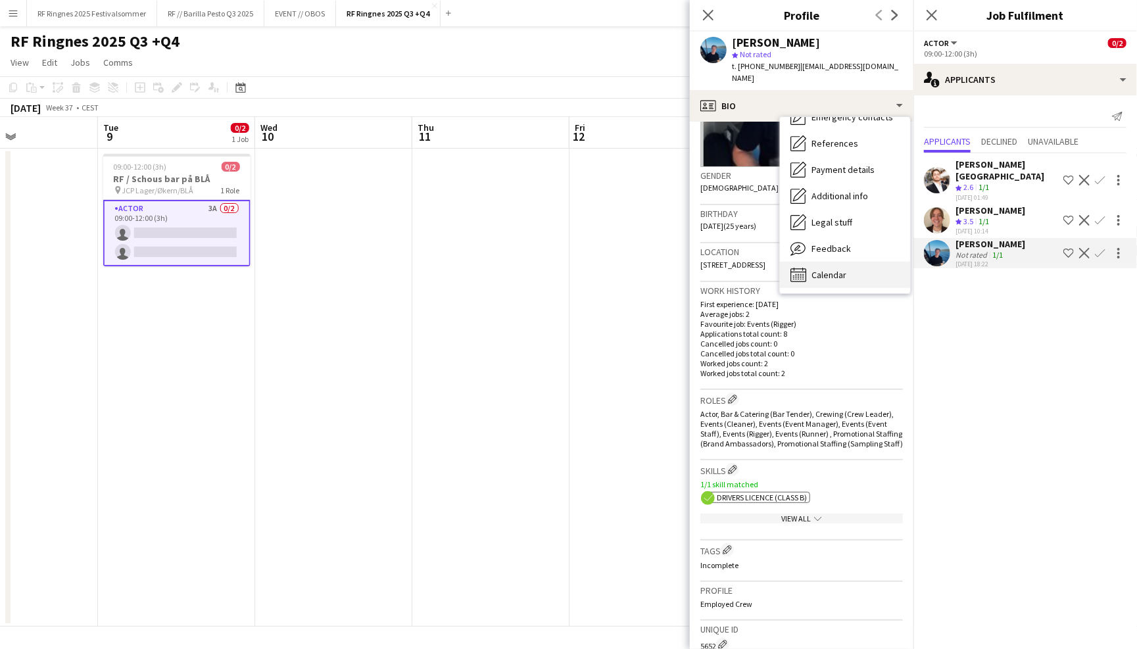
click at [852, 271] on div "Calendar Calendar" at bounding box center [845, 275] width 130 height 26
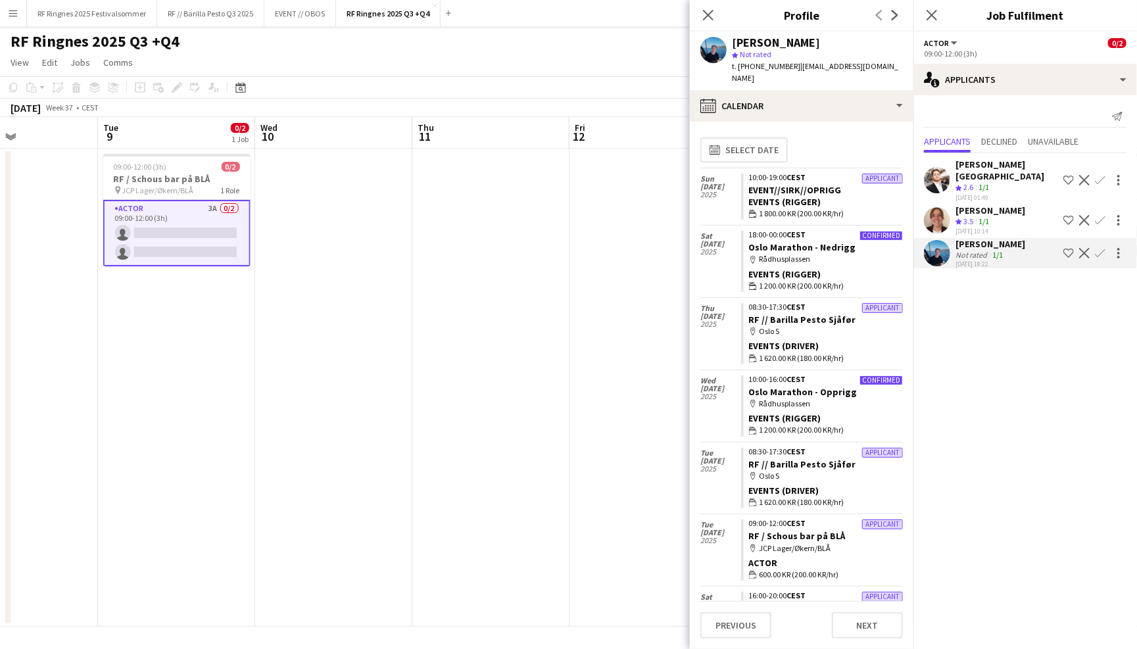
scroll to position [0, 0]
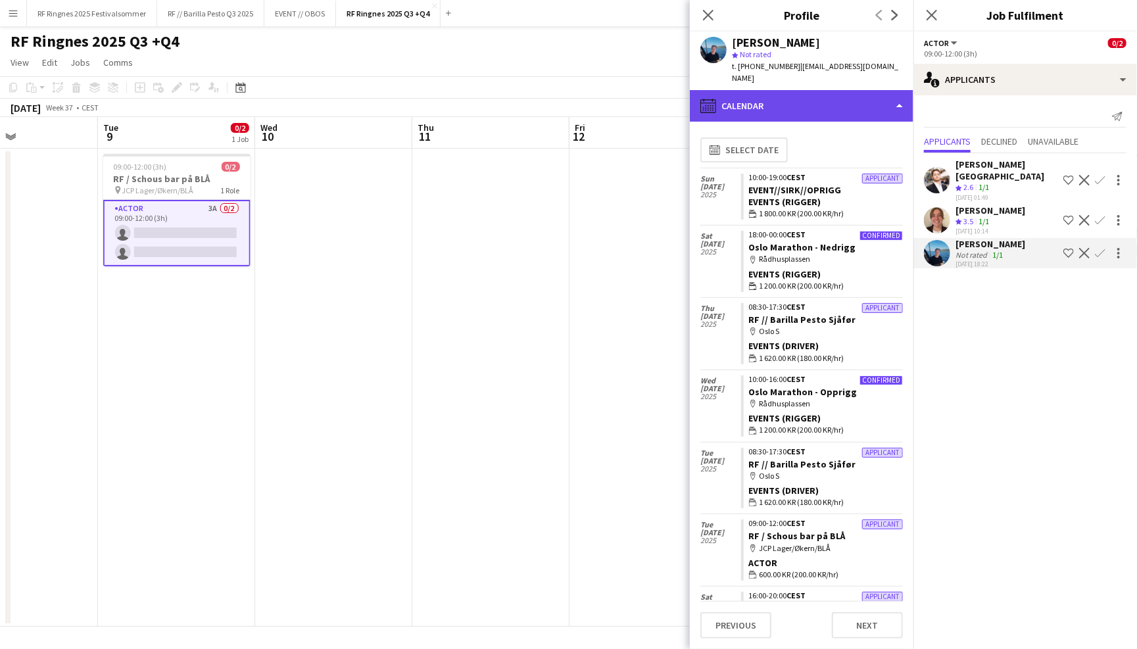
click at [836, 105] on div "calendar-full Calendar" at bounding box center [802, 106] width 224 height 32
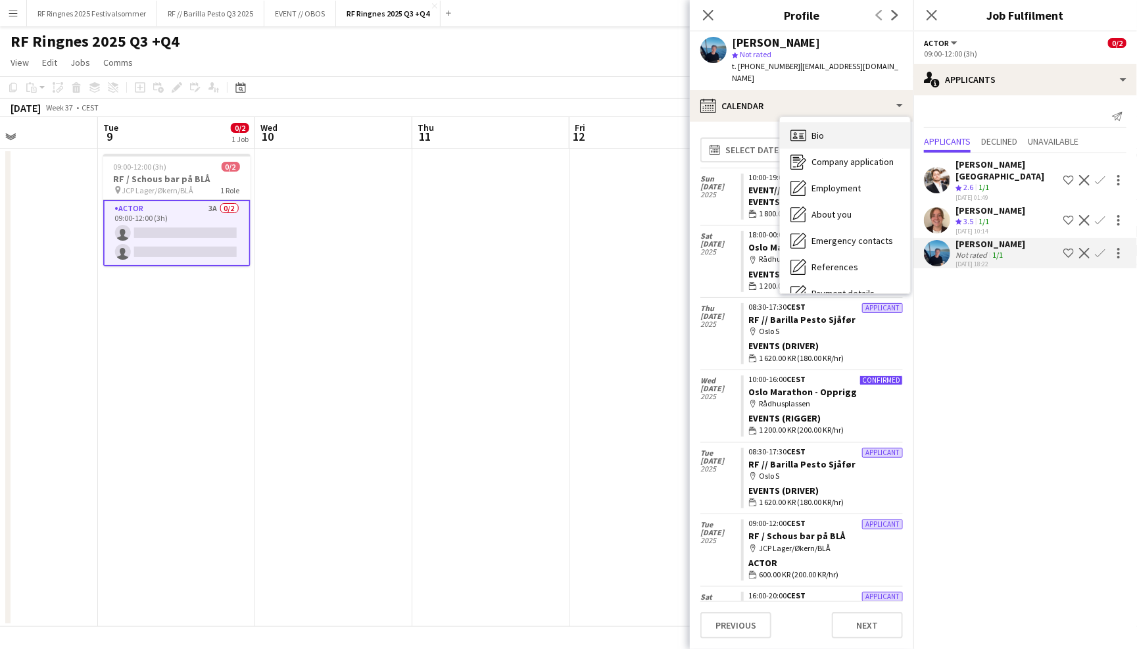
click at [835, 129] on div "Bio Bio" at bounding box center [845, 135] width 130 height 26
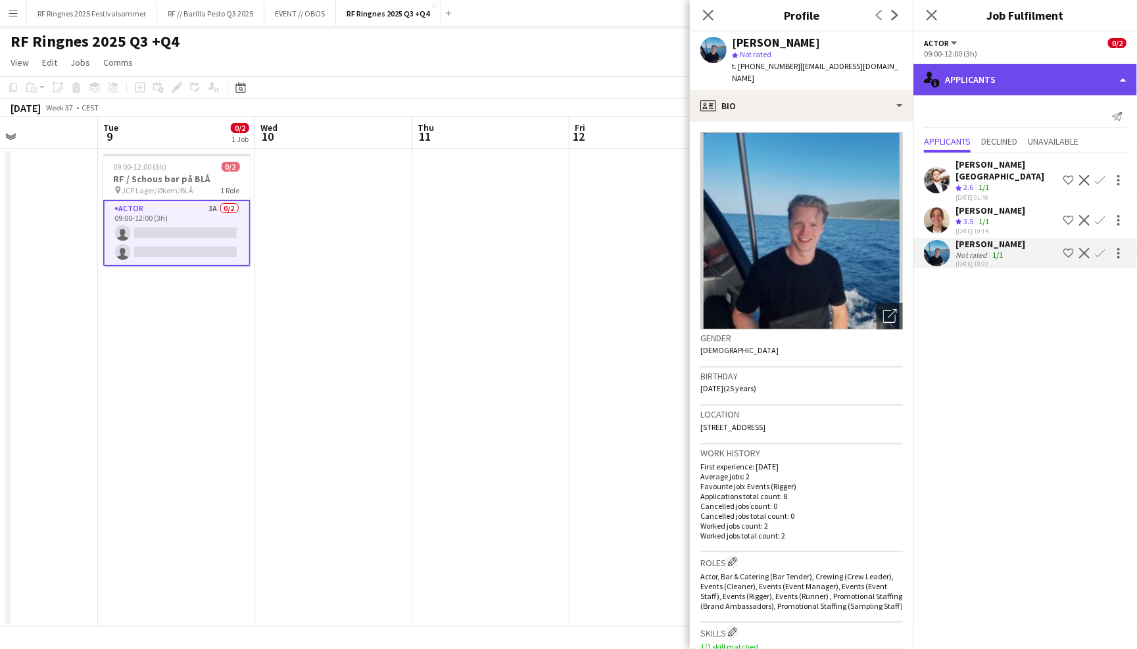
click at [983, 75] on div "single-neutral-actions-information Applicants" at bounding box center [1026, 80] width 224 height 32
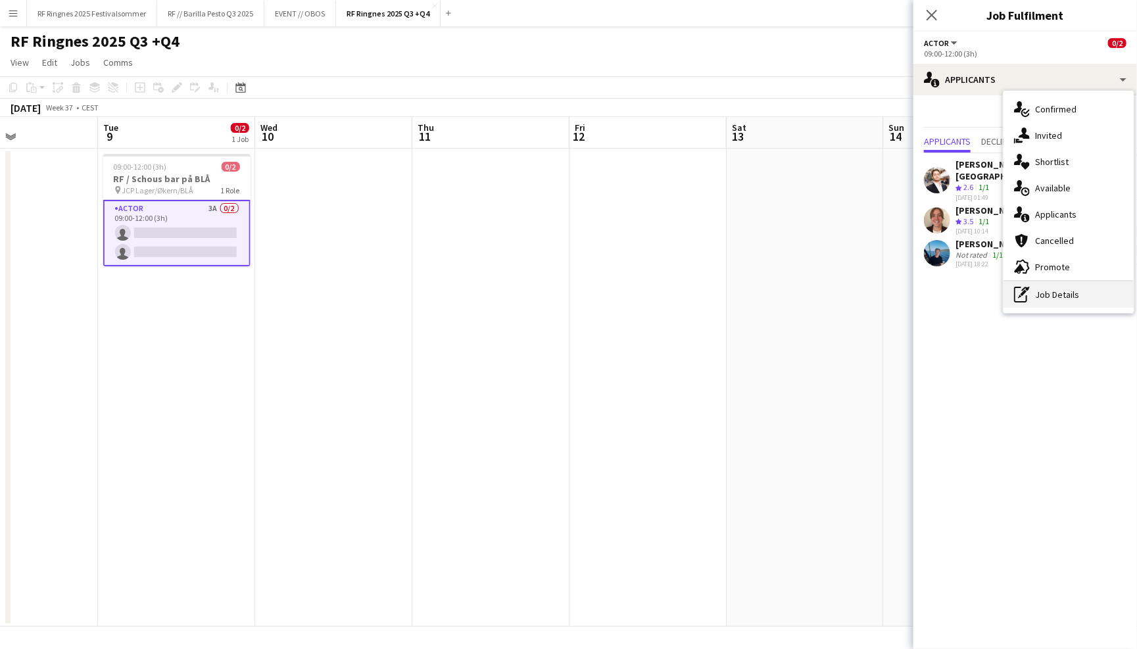
click at [1068, 291] on div "pen-write Job Details" at bounding box center [1069, 295] width 130 height 26
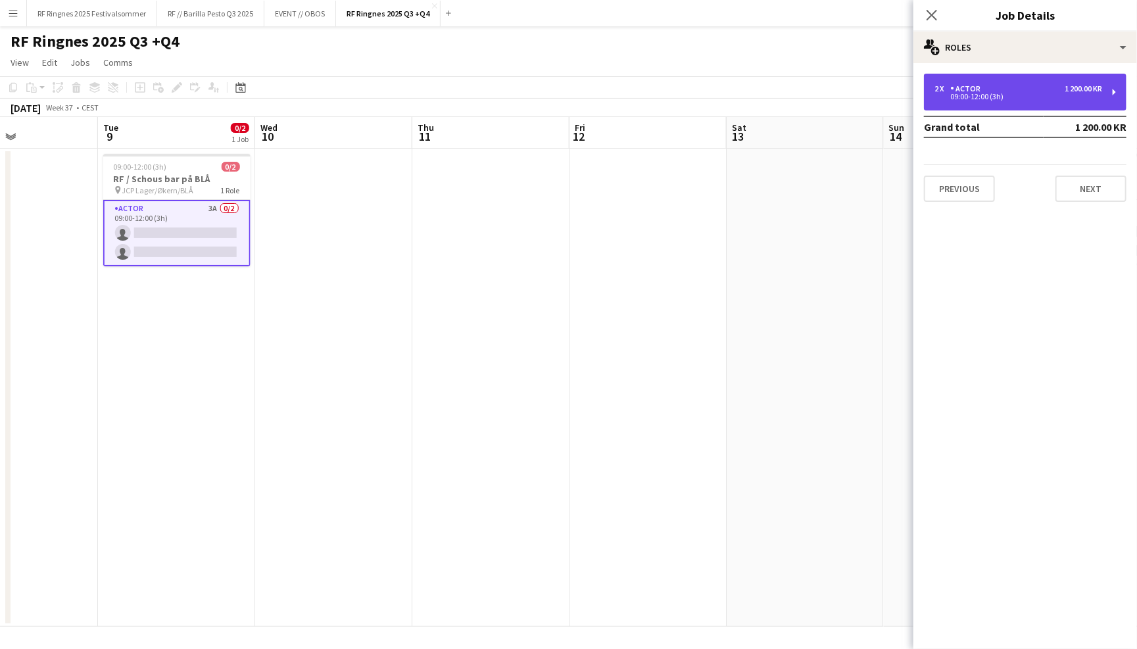
click at [980, 99] on div "09:00-12:00 (3h)" at bounding box center [1019, 96] width 168 height 7
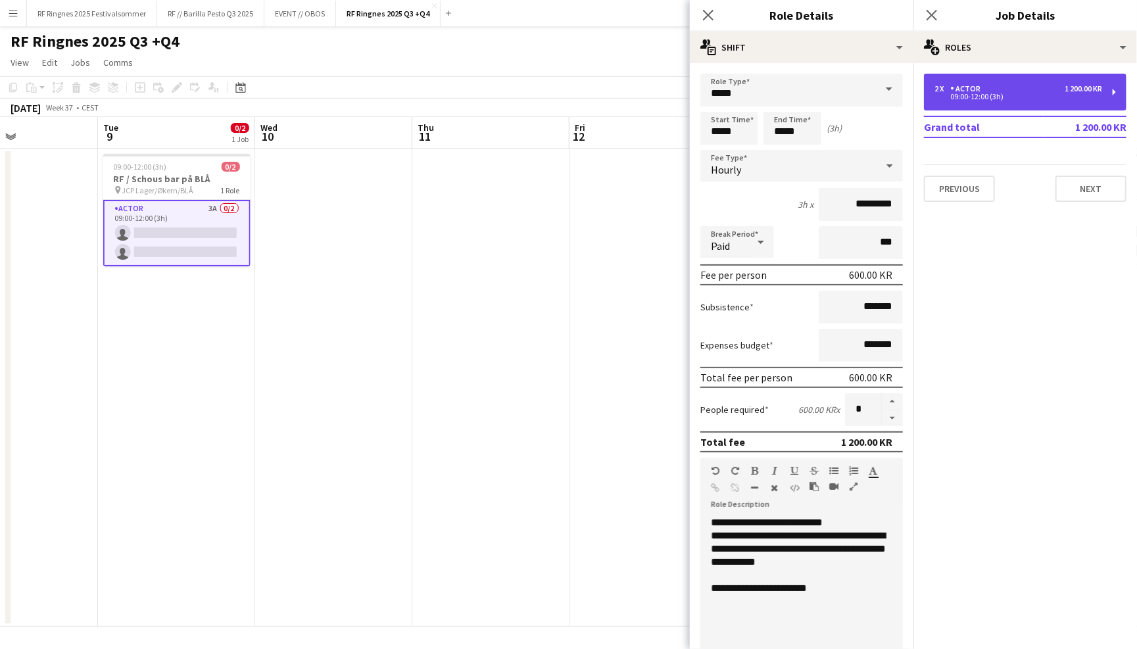
click at [1036, 98] on div "09:00-12:00 (3h)" at bounding box center [1019, 96] width 168 height 7
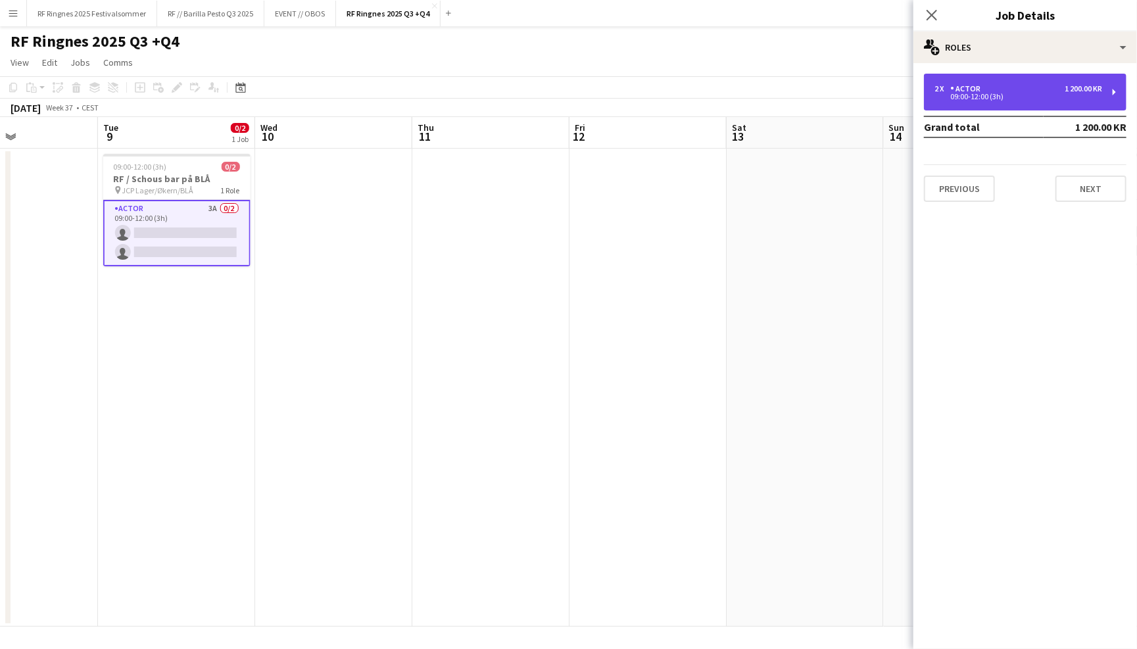
click at [1069, 100] on div "2 x Actor 1 200.00 KR 09:00-12:00 (3h)" at bounding box center [1025, 92] width 203 height 37
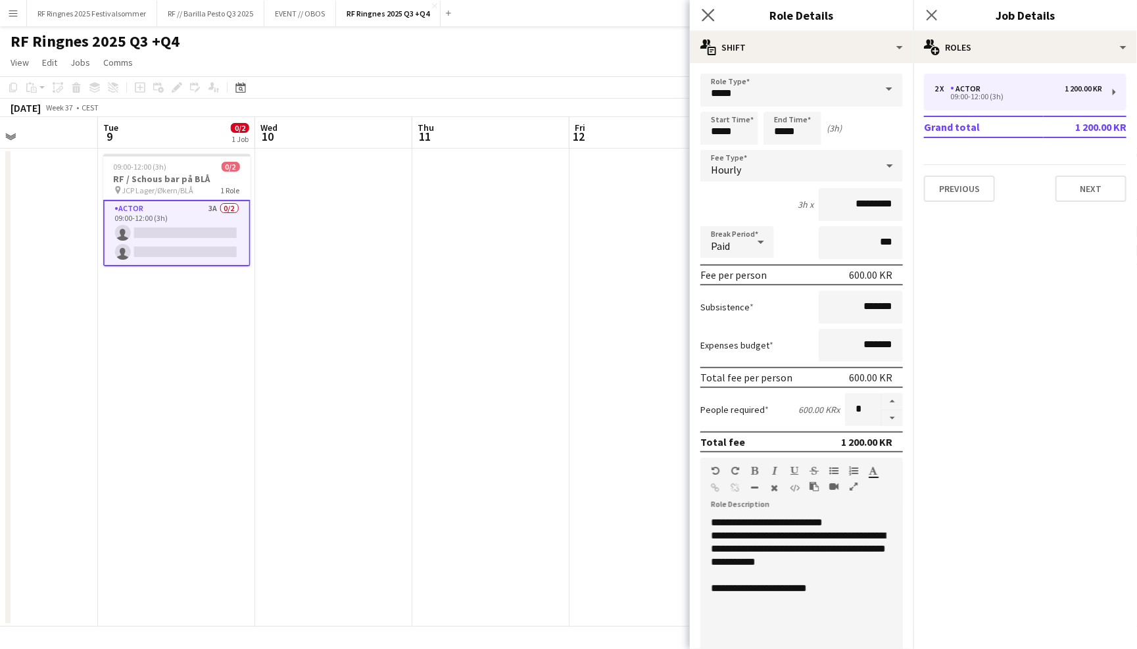
click at [715, 18] on app-icon "Close pop-in" at bounding box center [708, 15] width 19 height 19
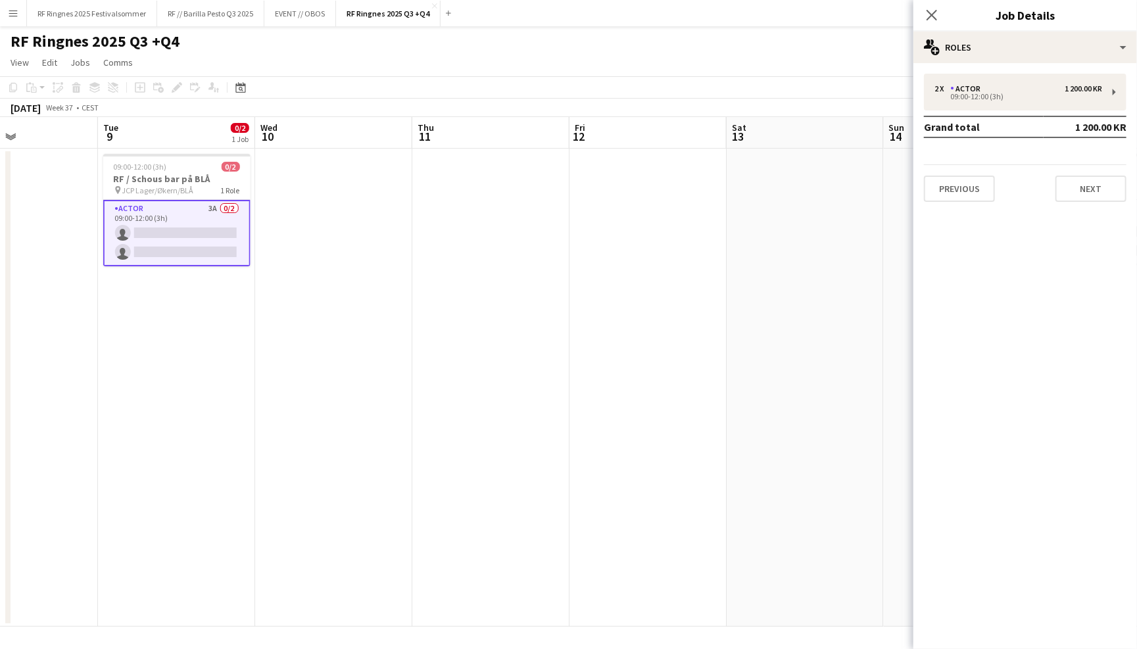
click at [866, 51] on app-page-menu "View Day view expanded Day view collapsed Month view Date picker Jump to [DATE]…" at bounding box center [568, 63] width 1137 height 25
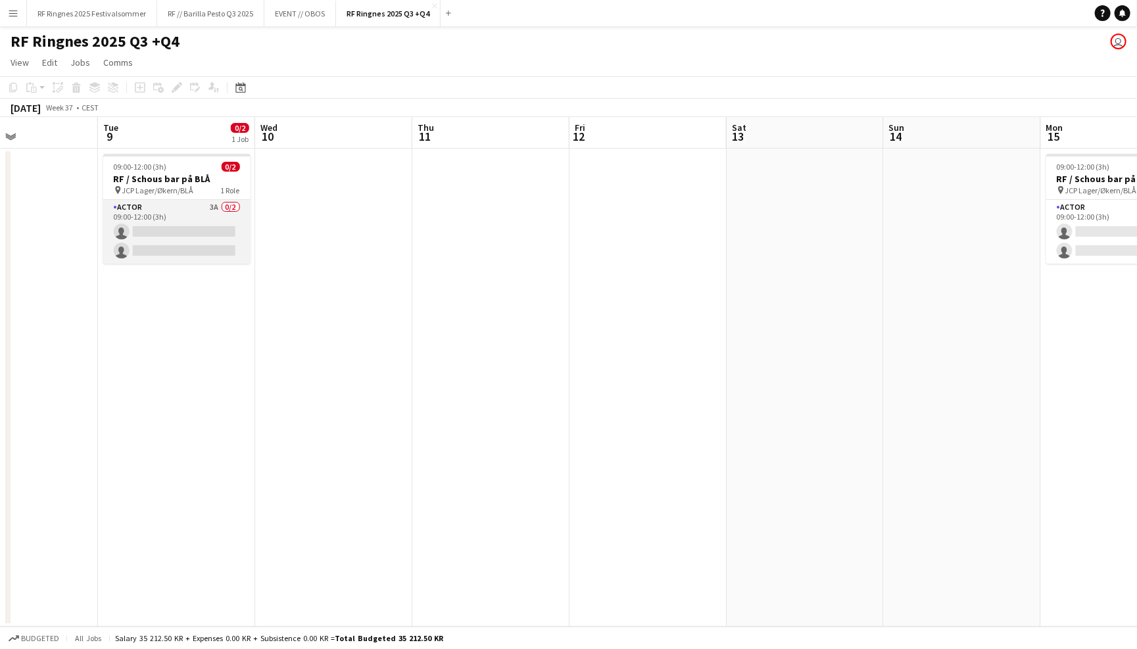
click at [153, 207] on app-card-role "Actor 3A 0/2 09:00-12:00 (3h) single-neutral-actions single-neutral-actions" at bounding box center [176, 232] width 147 height 64
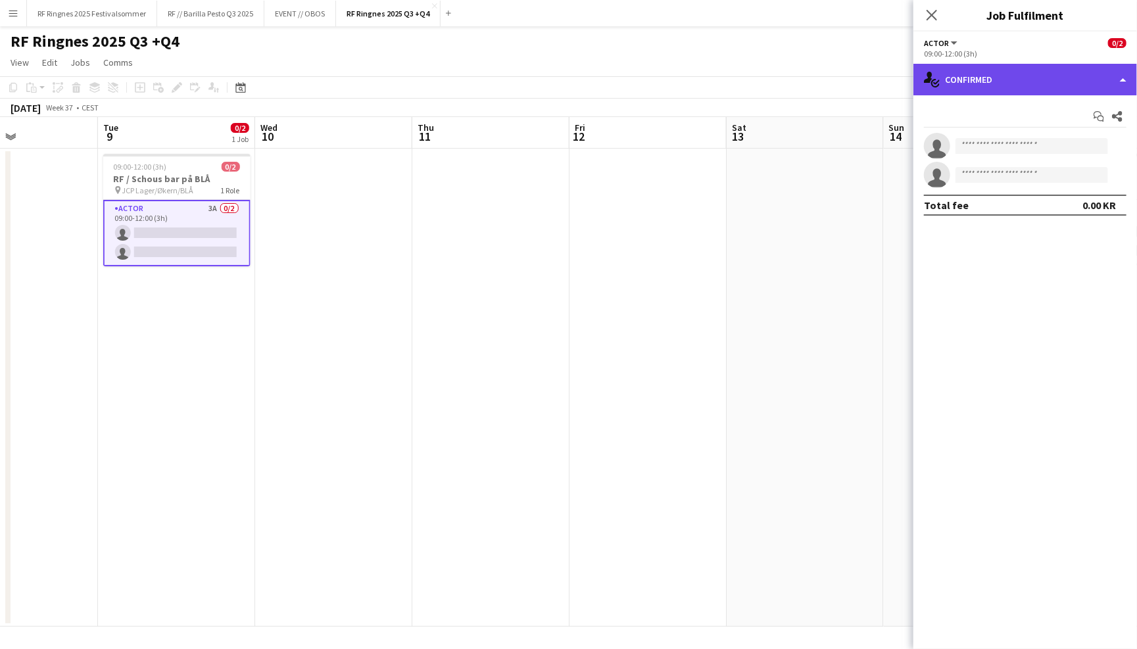
click at [1049, 84] on div "single-neutral-actions-check-2 Confirmed" at bounding box center [1026, 80] width 224 height 32
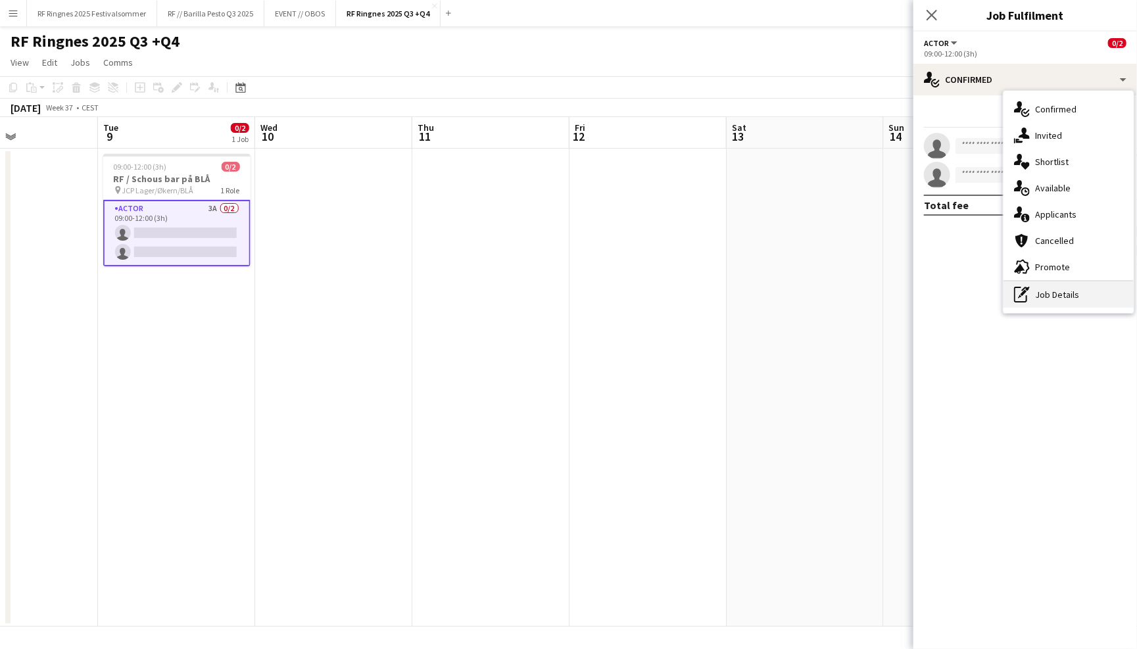
click at [1074, 297] on div "pen-write Job Details" at bounding box center [1069, 295] width 130 height 26
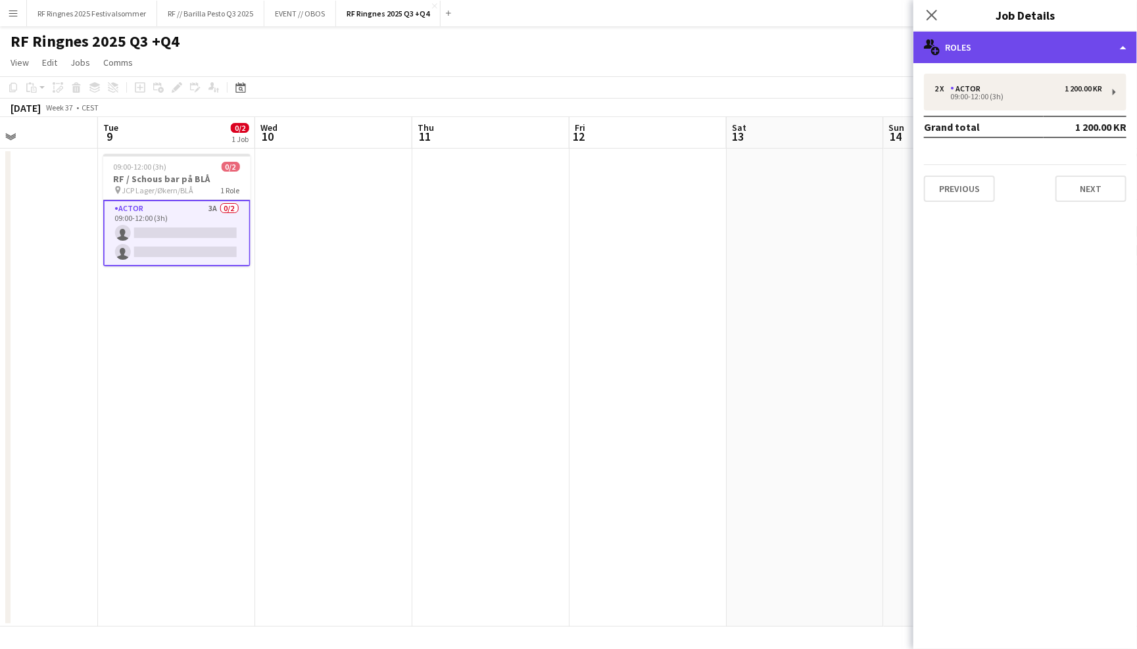
click at [1022, 47] on div "multiple-users-add Roles" at bounding box center [1026, 48] width 224 height 32
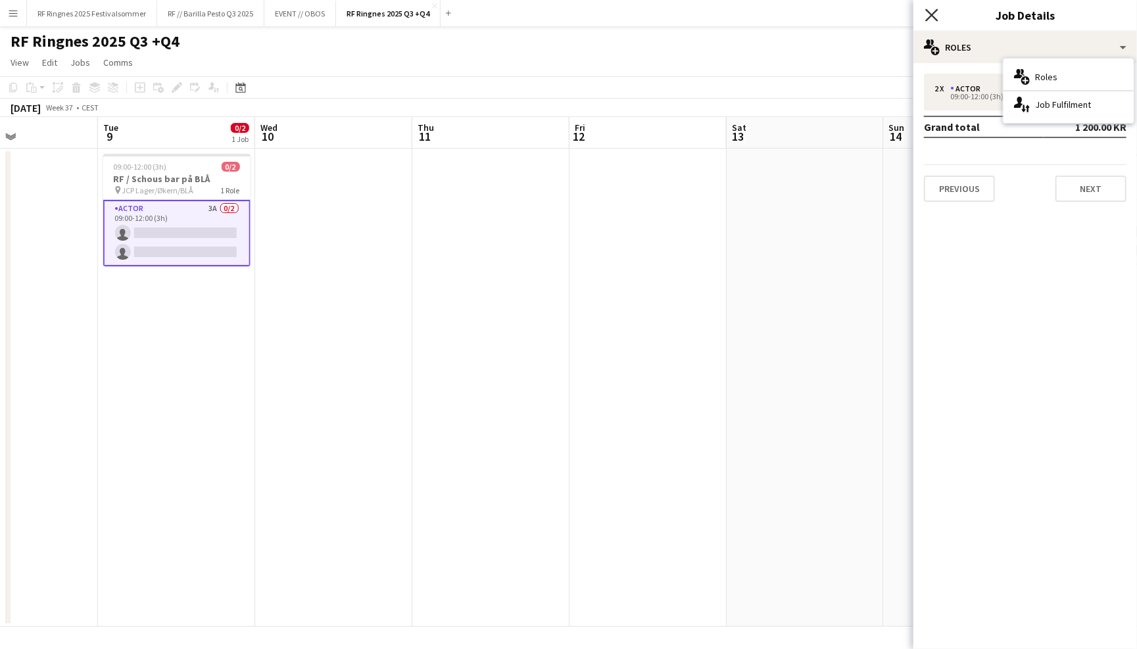
click at [932, 20] on icon "Close pop-in" at bounding box center [932, 15] width 12 height 12
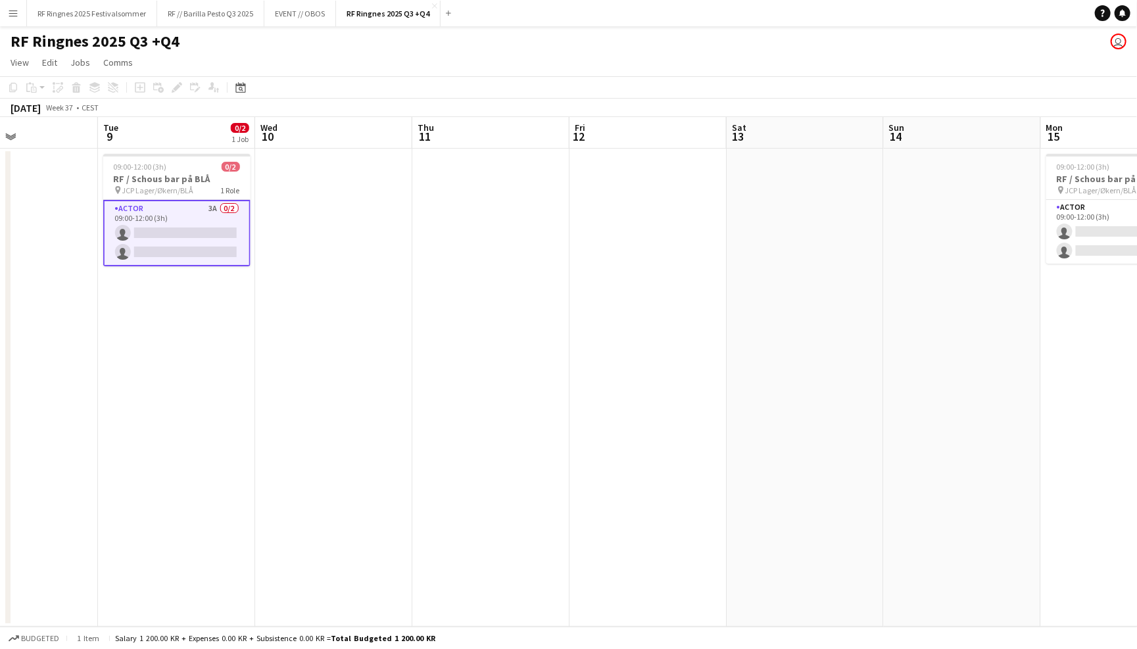
click at [906, 23] on app-navbar "Menu Boards Boards Boards All jobs Status Workforce Workforce My Workforce Recr…" at bounding box center [568, 13] width 1137 height 26
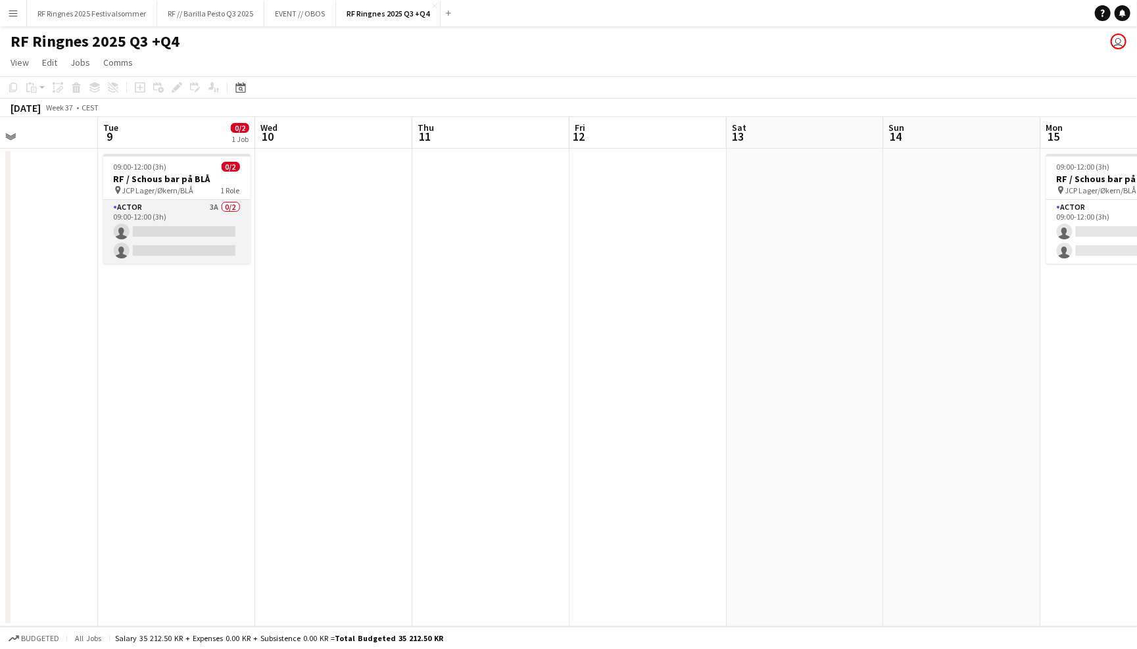
click at [231, 237] on app-card-role "Actor 3A 0/2 09:00-12:00 (3h) single-neutral-actions single-neutral-actions" at bounding box center [176, 232] width 147 height 64
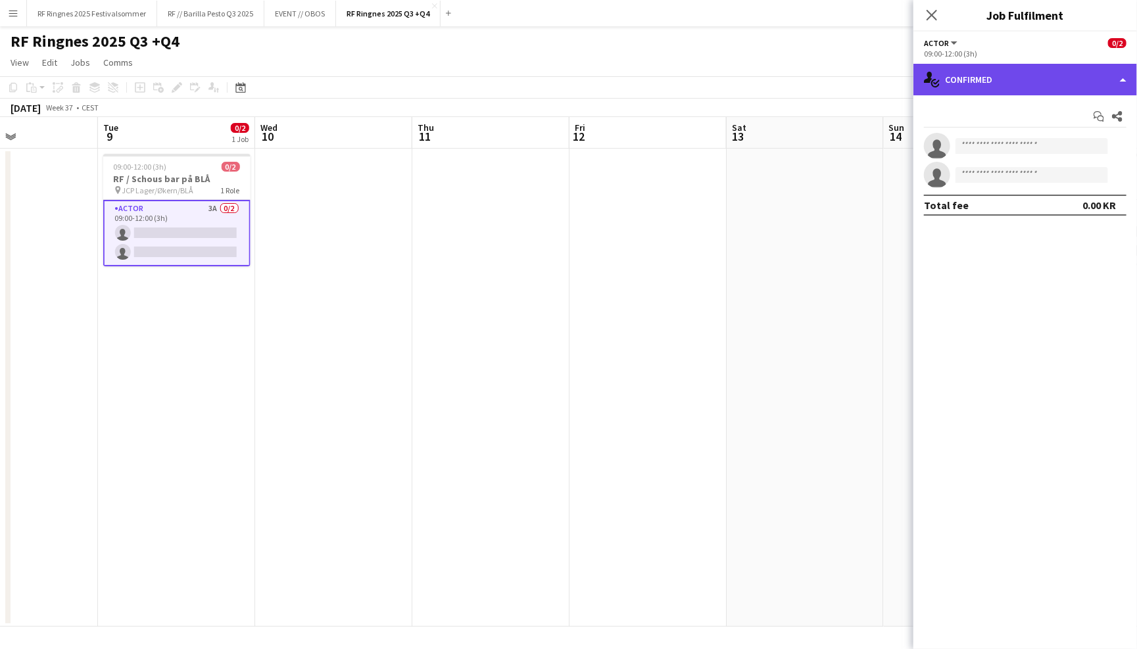
click at [997, 87] on div "single-neutral-actions-check-2 Confirmed" at bounding box center [1026, 80] width 224 height 32
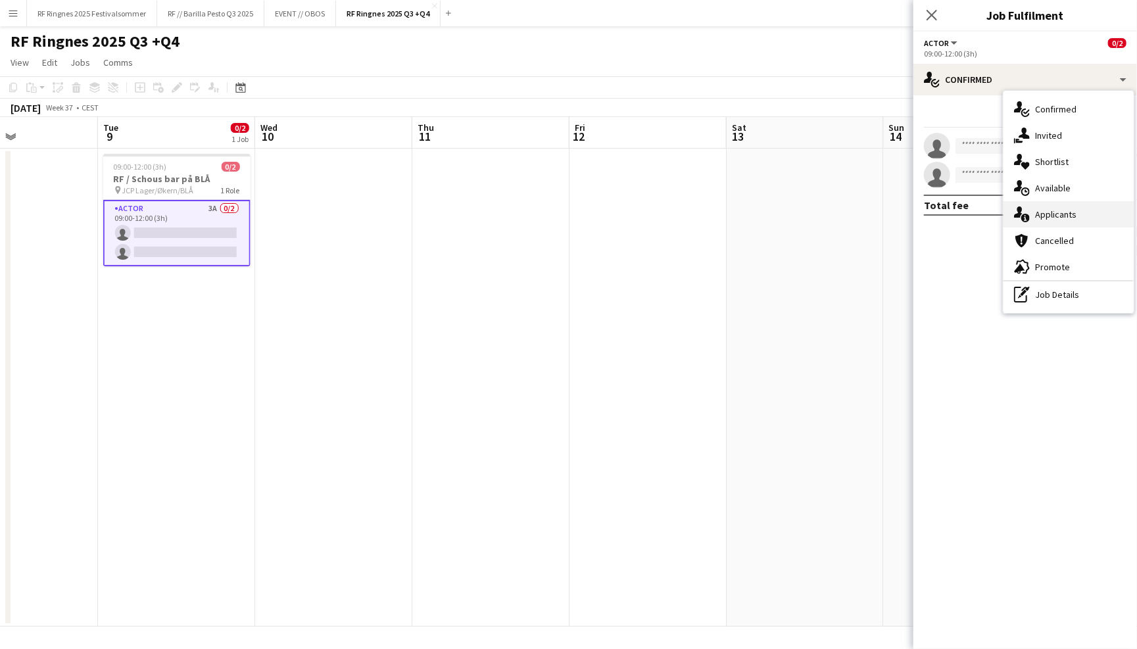
click at [1068, 203] on div "single-neutral-actions-information Applicants" at bounding box center [1069, 214] width 130 height 26
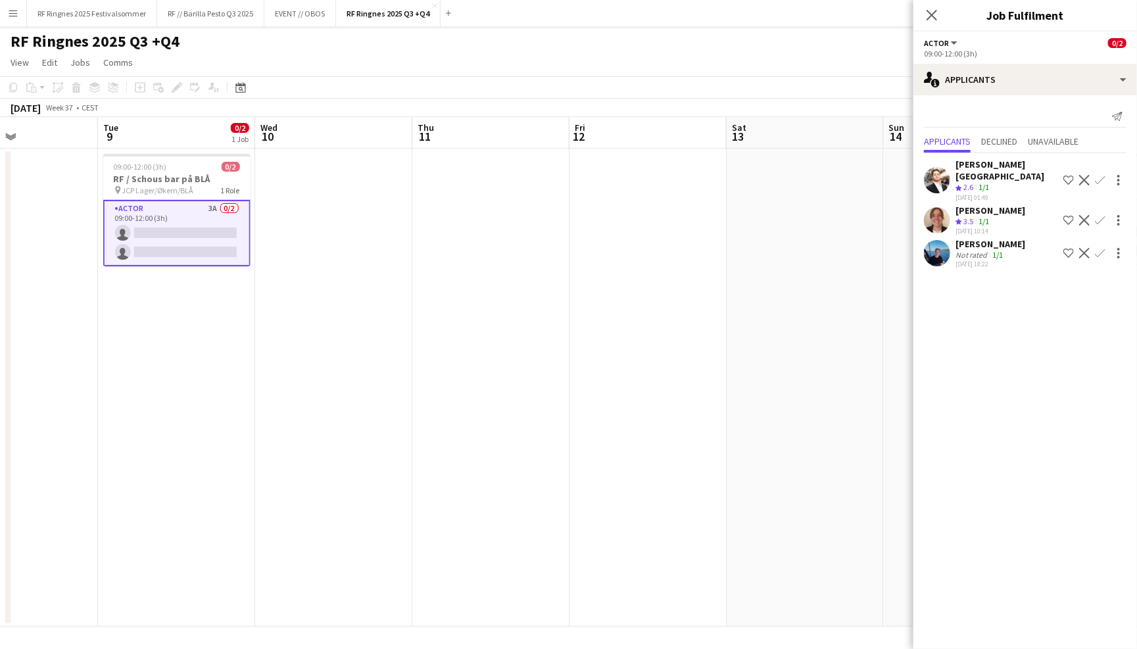
click at [941, 240] on app-user-avatar at bounding box center [937, 253] width 26 height 26
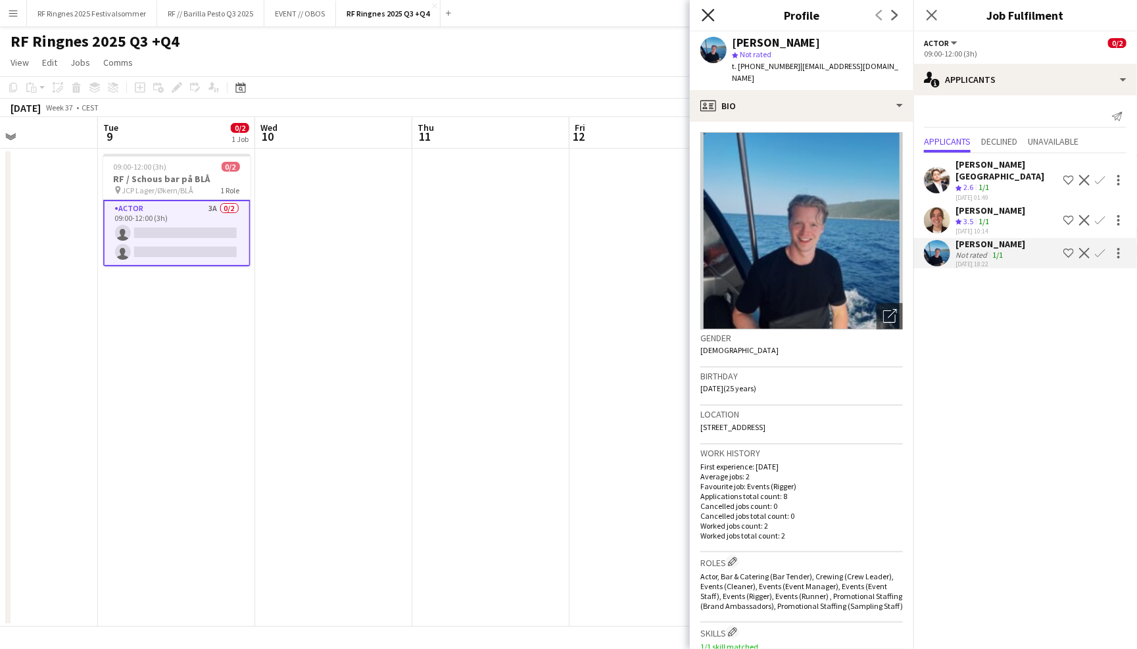
click at [709, 14] on icon "Close pop-in" at bounding box center [708, 15] width 12 height 12
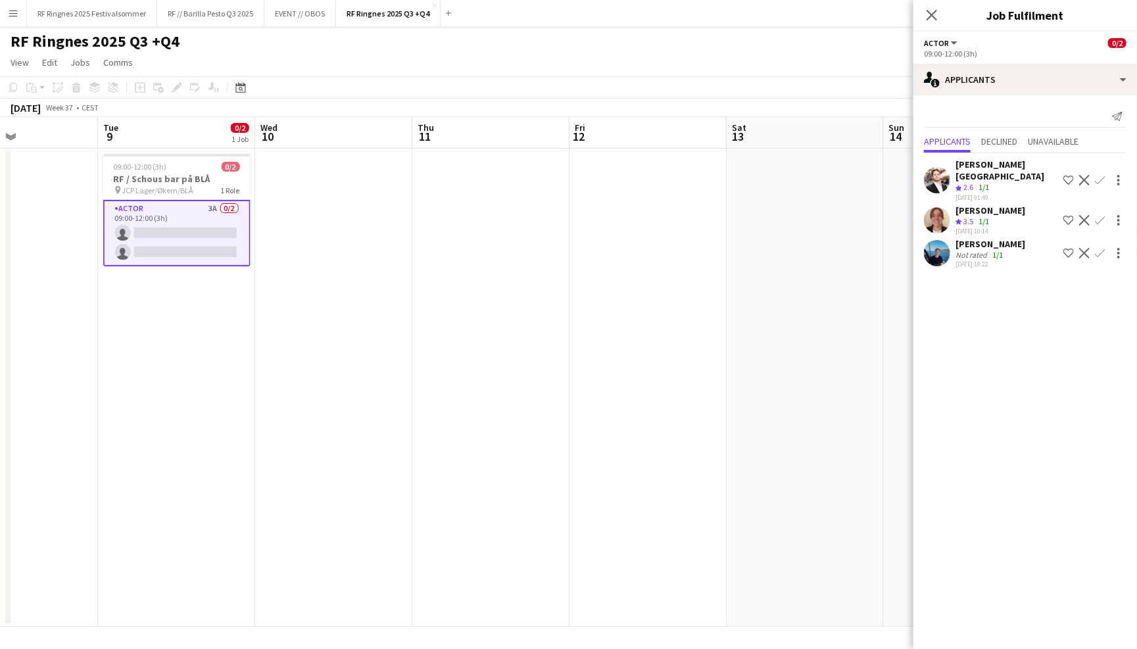
click at [945, 207] on app-user-avatar at bounding box center [937, 220] width 26 height 26
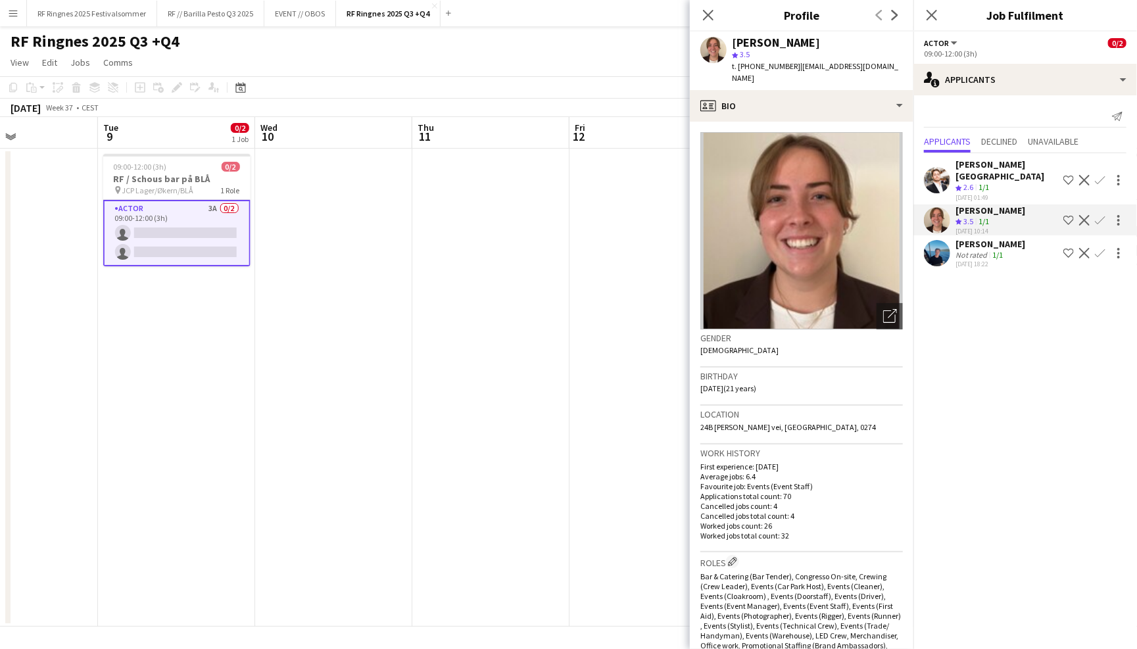
click at [939, 170] on app-user-avatar at bounding box center [937, 180] width 26 height 26
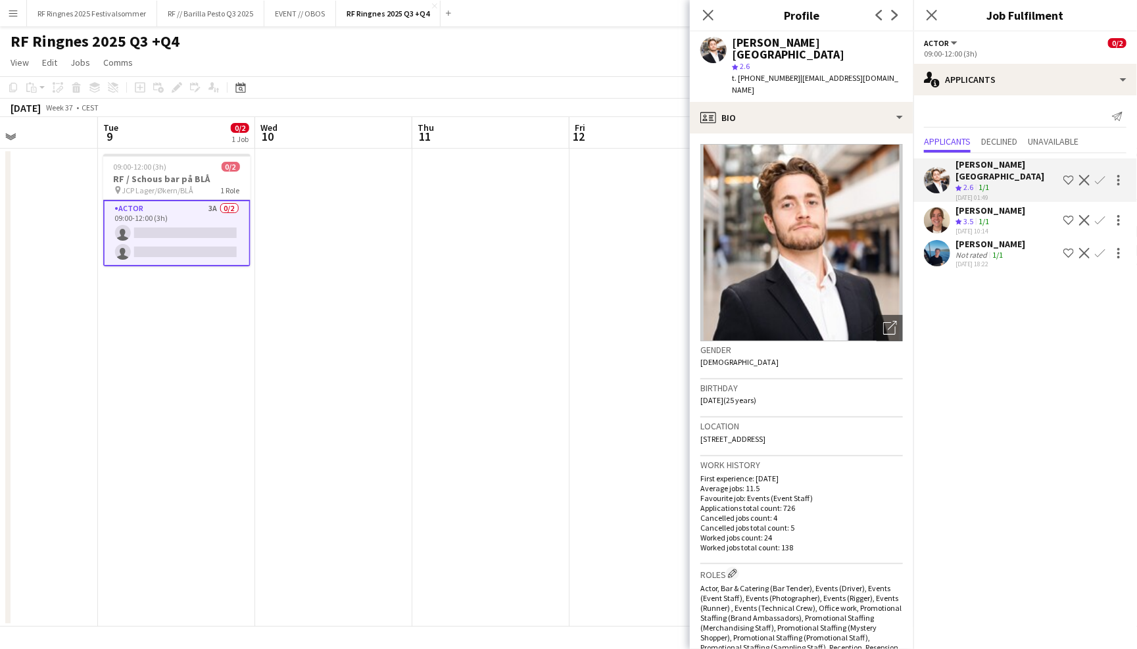
click at [638, 51] on app-page-menu "View Day view expanded Day view collapsed Month view Date picker Jump to [DATE]…" at bounding box center [568, 63] width 1137 height 25
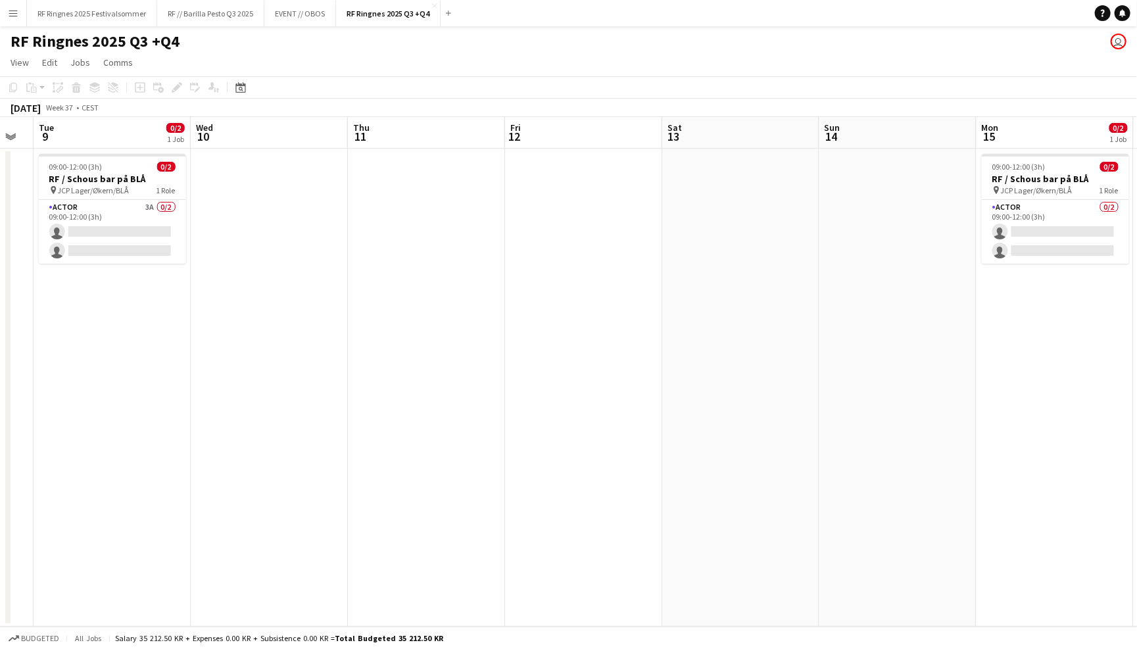
scroll to position [0, 595]
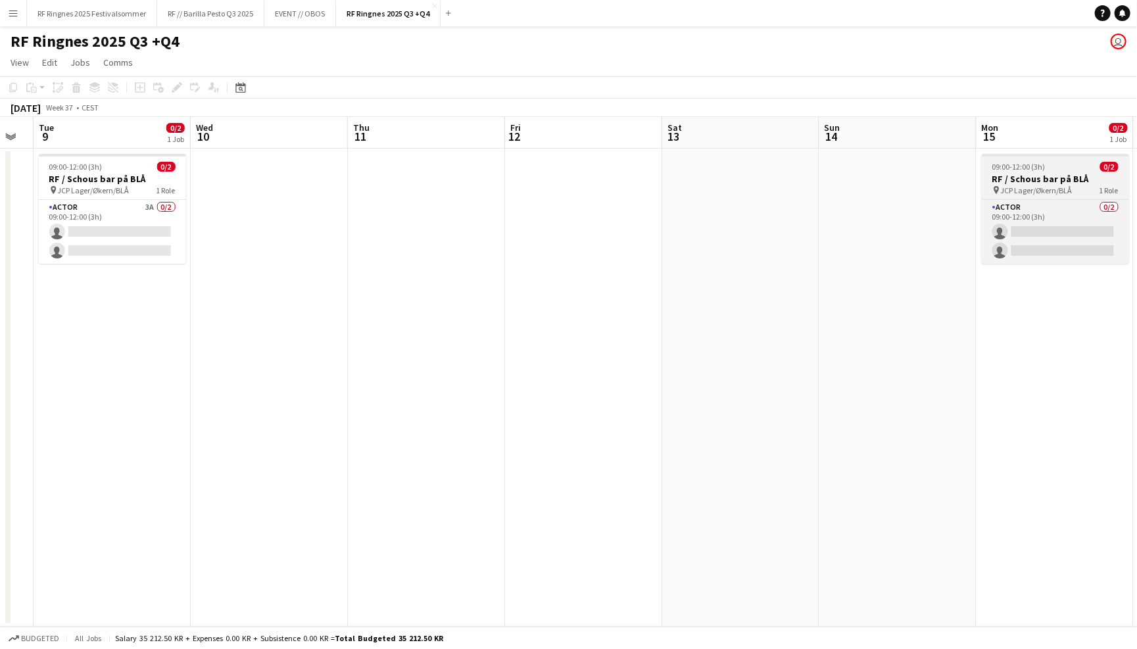
click at [1018, 185] on div "pin JCP Lager/Økern/BLÅ 1 Role" at bounding box center [1055, 190] width 147 height 11
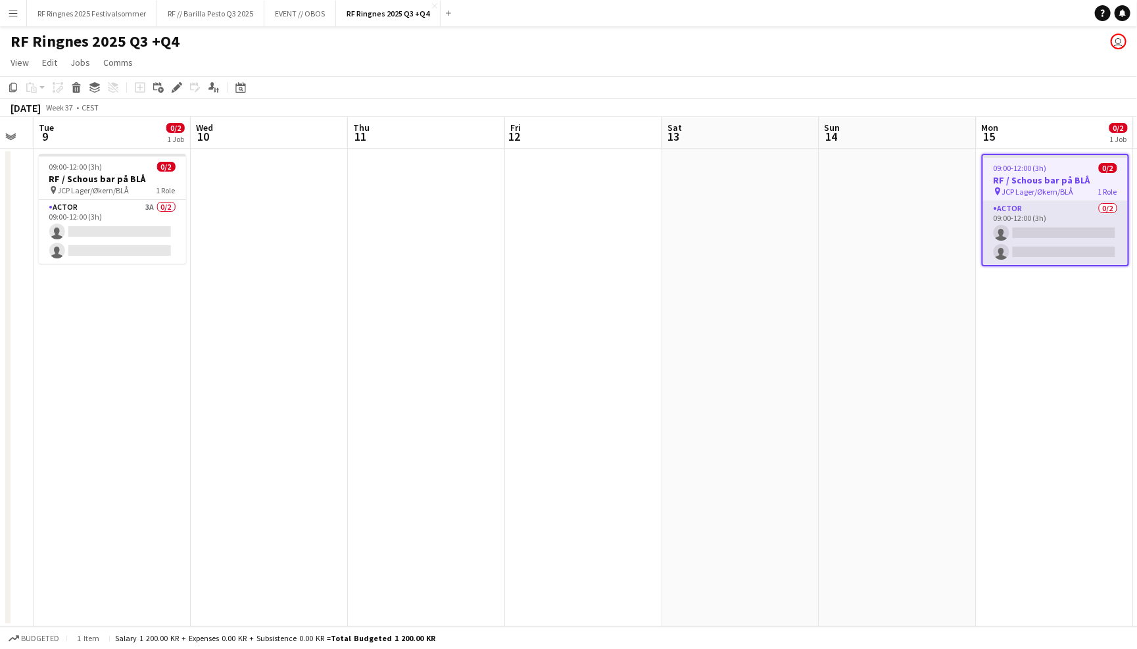
click at [1064, 225] on app-card-role "Actor 0/2 09:00-12:00 (3h) single-neutral-actions single-neutral-actions" at bounding box center [1056, 233] width 145 height 64
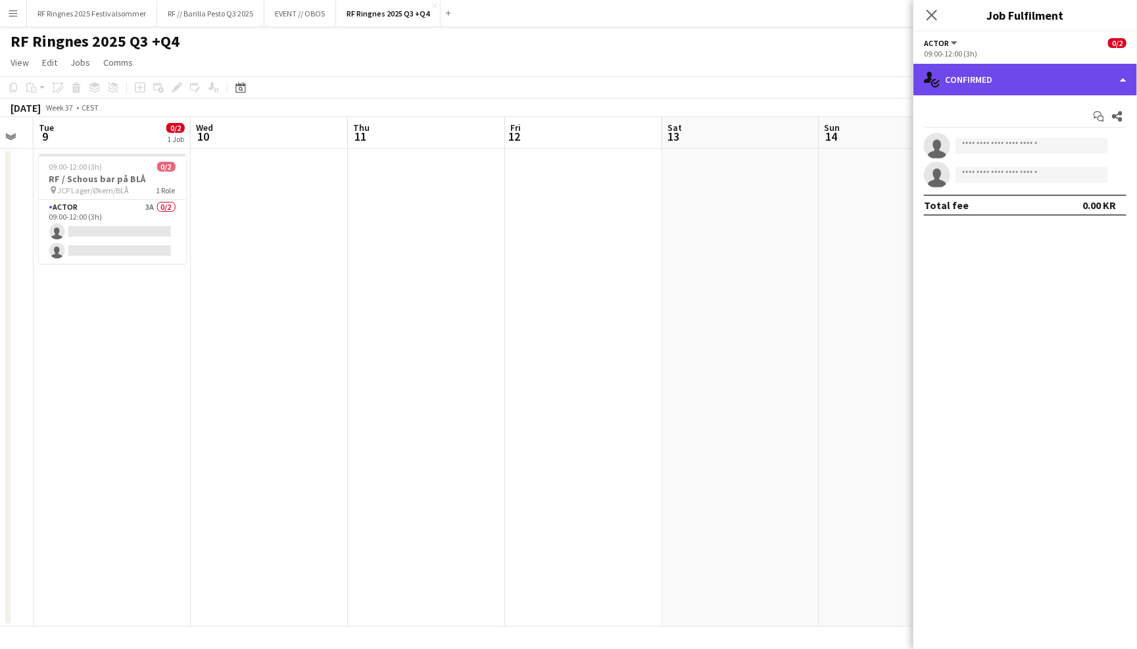
click at [1051, 88] on div "single-neutral-actions-check-2 Confirmed" at bounding box center [1026, 80] width 224 height 32
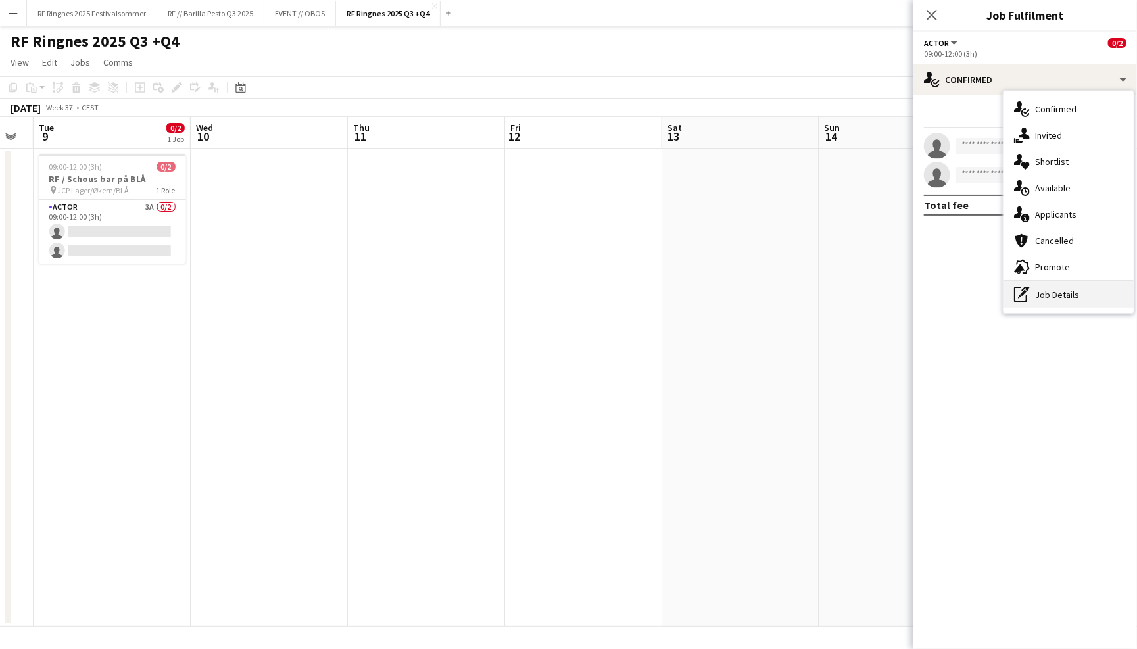
click at [1116, 291] on div "pen-write Job Details" at bounding box center [1069, 295] width 130 height 26
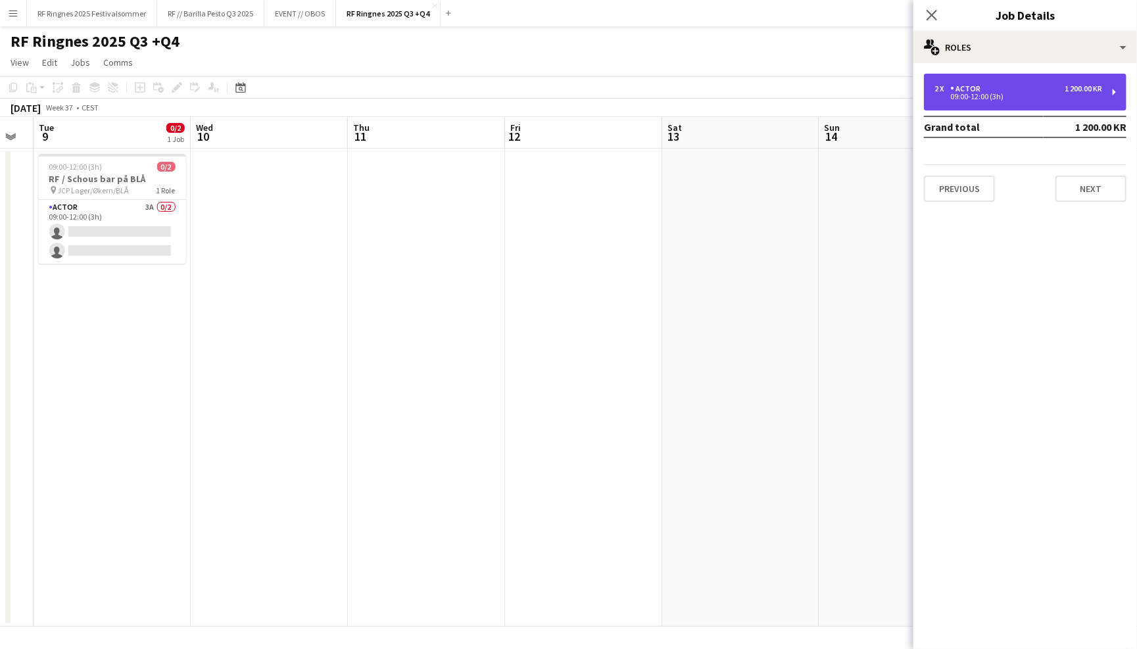
click at [1050, 95] on div "09:00-12:00 (3h)" at bounding box center [1019, 96] width 168 height 7
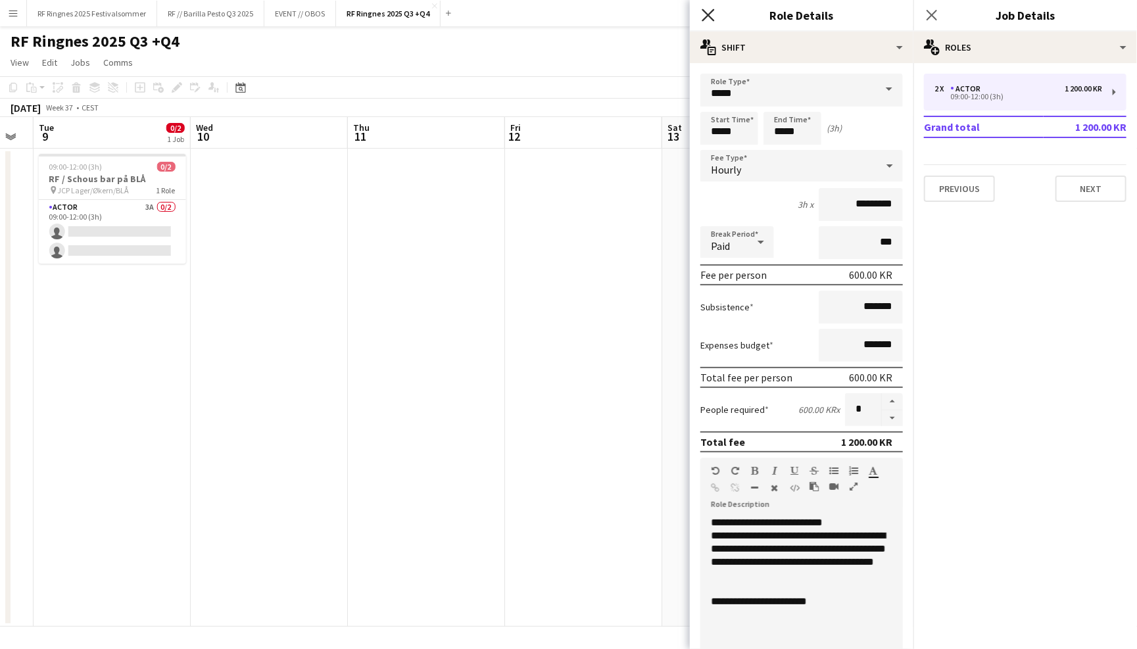
click at [709, 10] on icon "Close pop-in" at bounding box center [708, 15] width 12 height 12
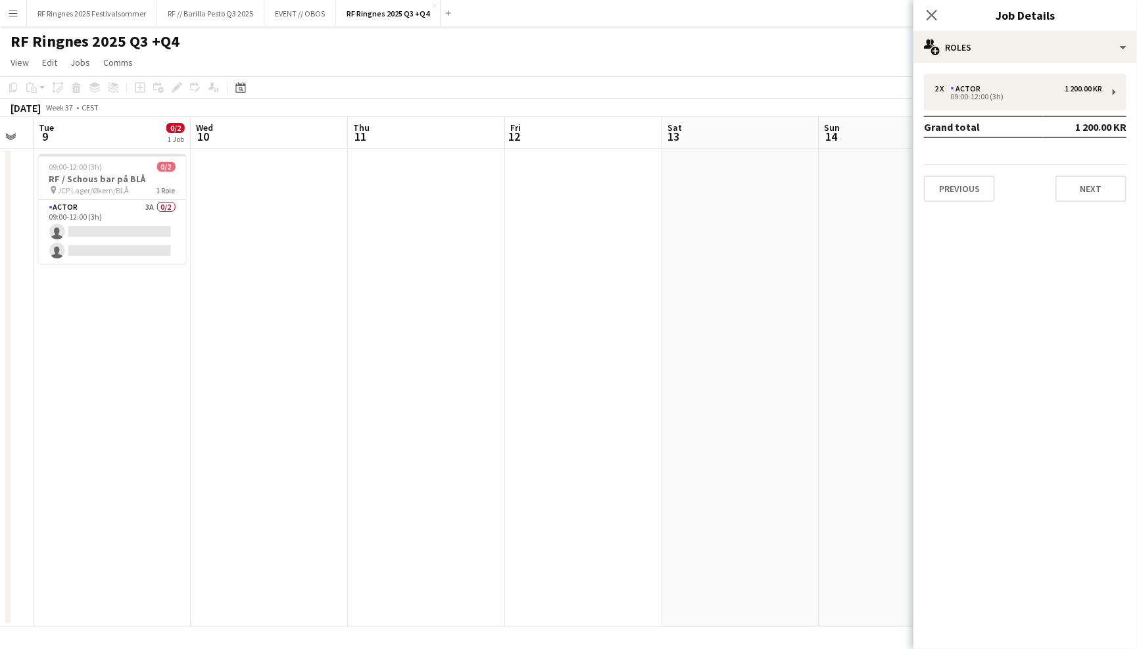
click at [728, 30] on div "RF Ringnes 2025 Q3 +Q4 user" at bounding box center [568, 38] width 1137 height 25
